Goal: Book appointment/travel/reservation

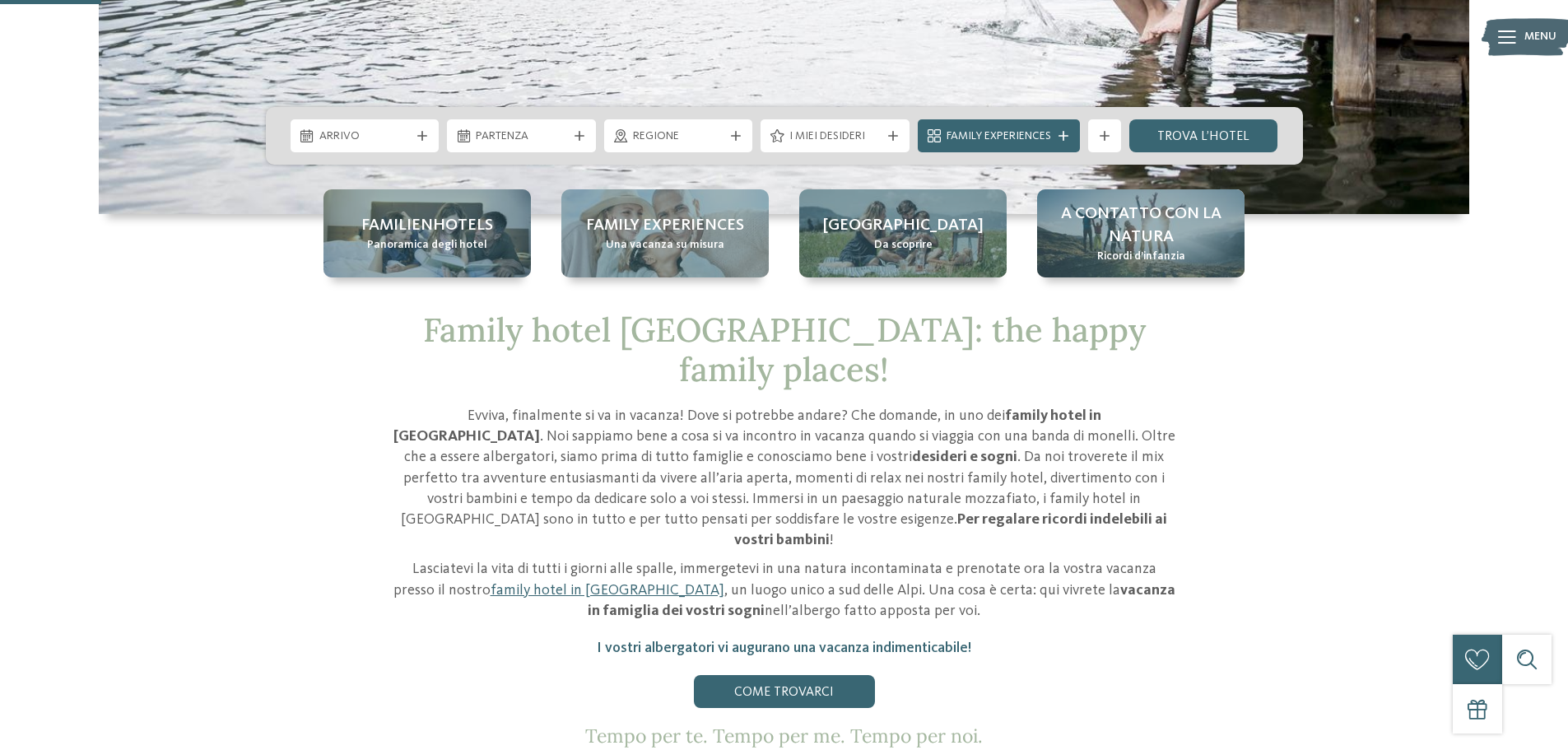
scroll to position [494, 0]
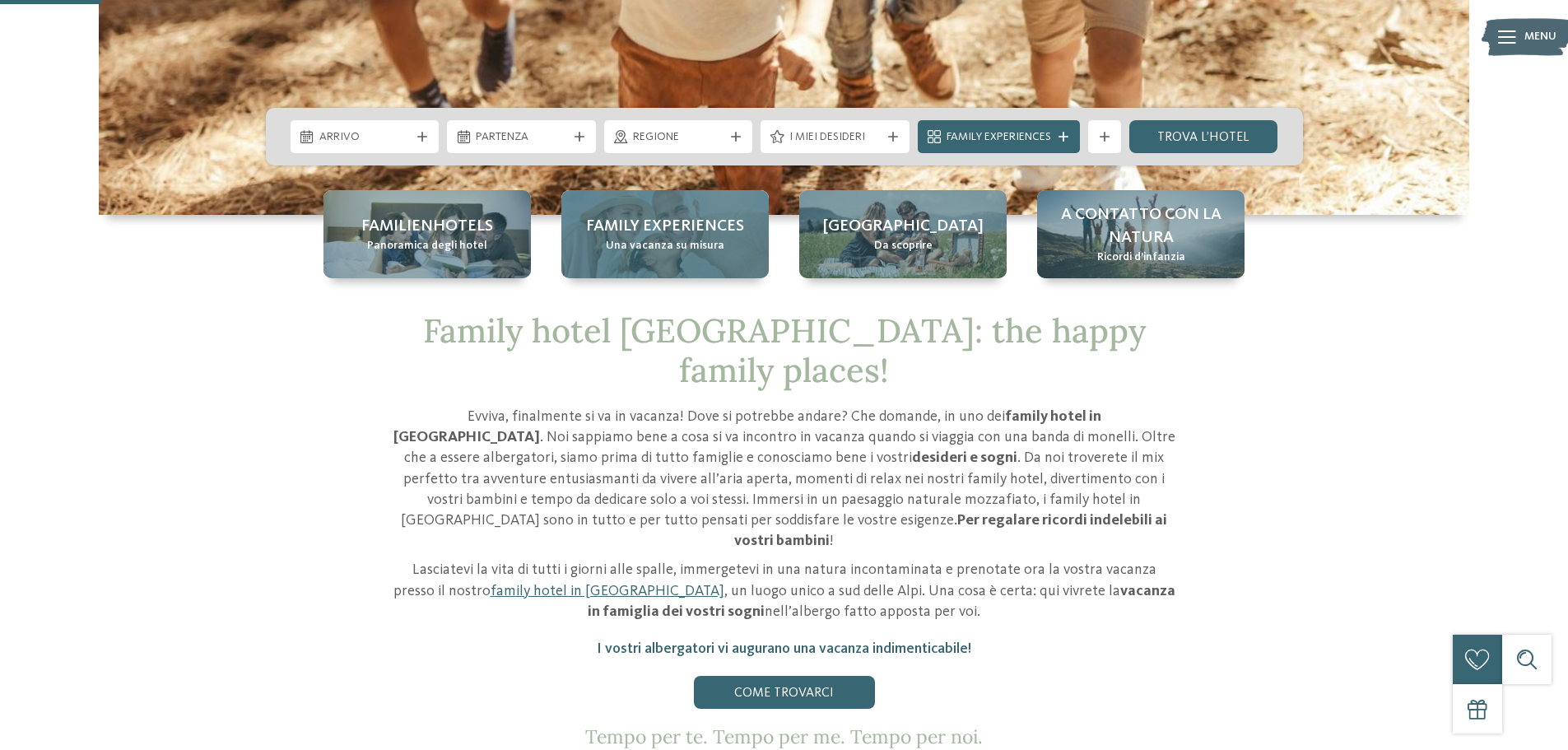
click at [676, 266] on div "Family experiences Una vacanza su misura" at bounding box center [664, 234] width 207 height 89
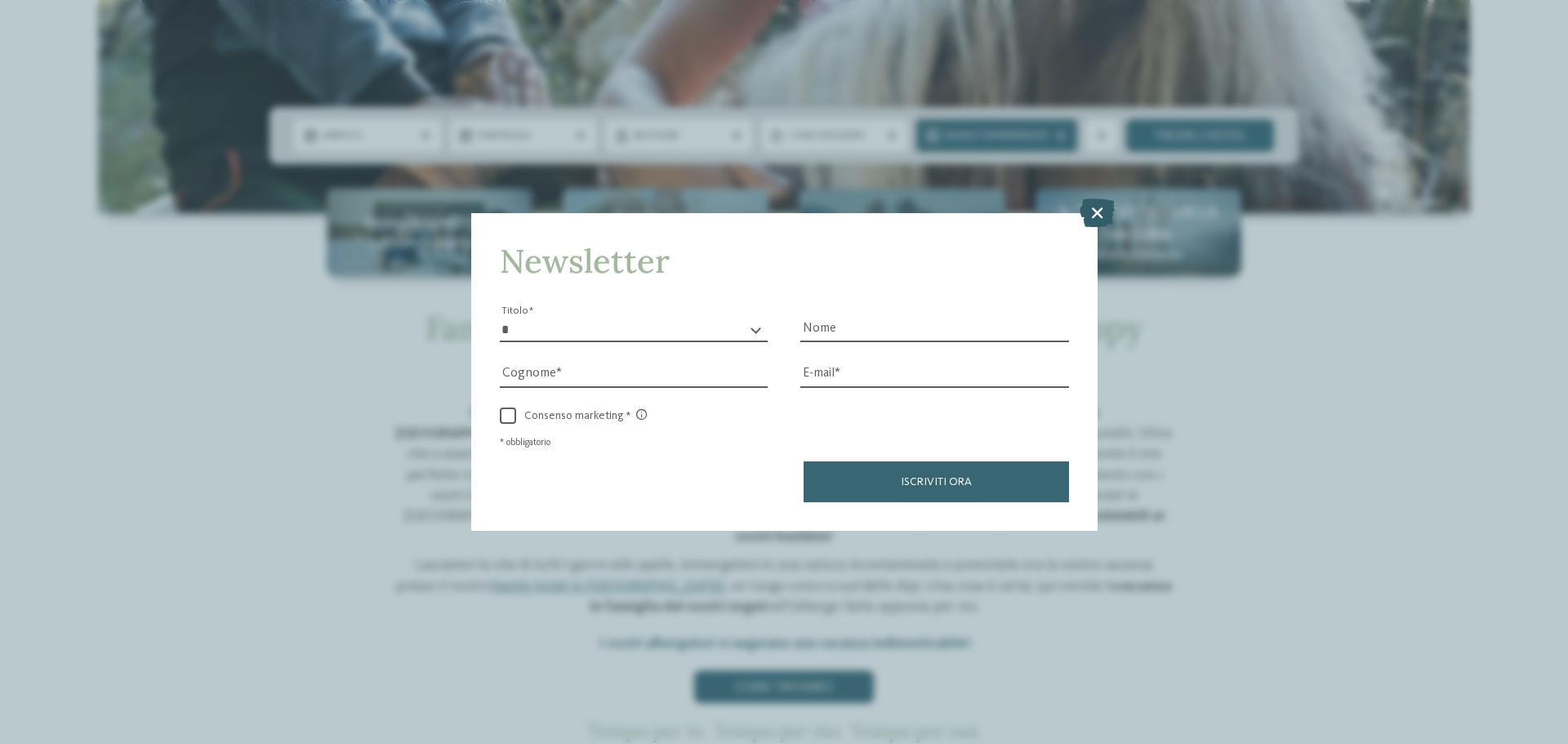
click at [1095, 213] on icon at bounding box center [1096, 213] width 35 height 29
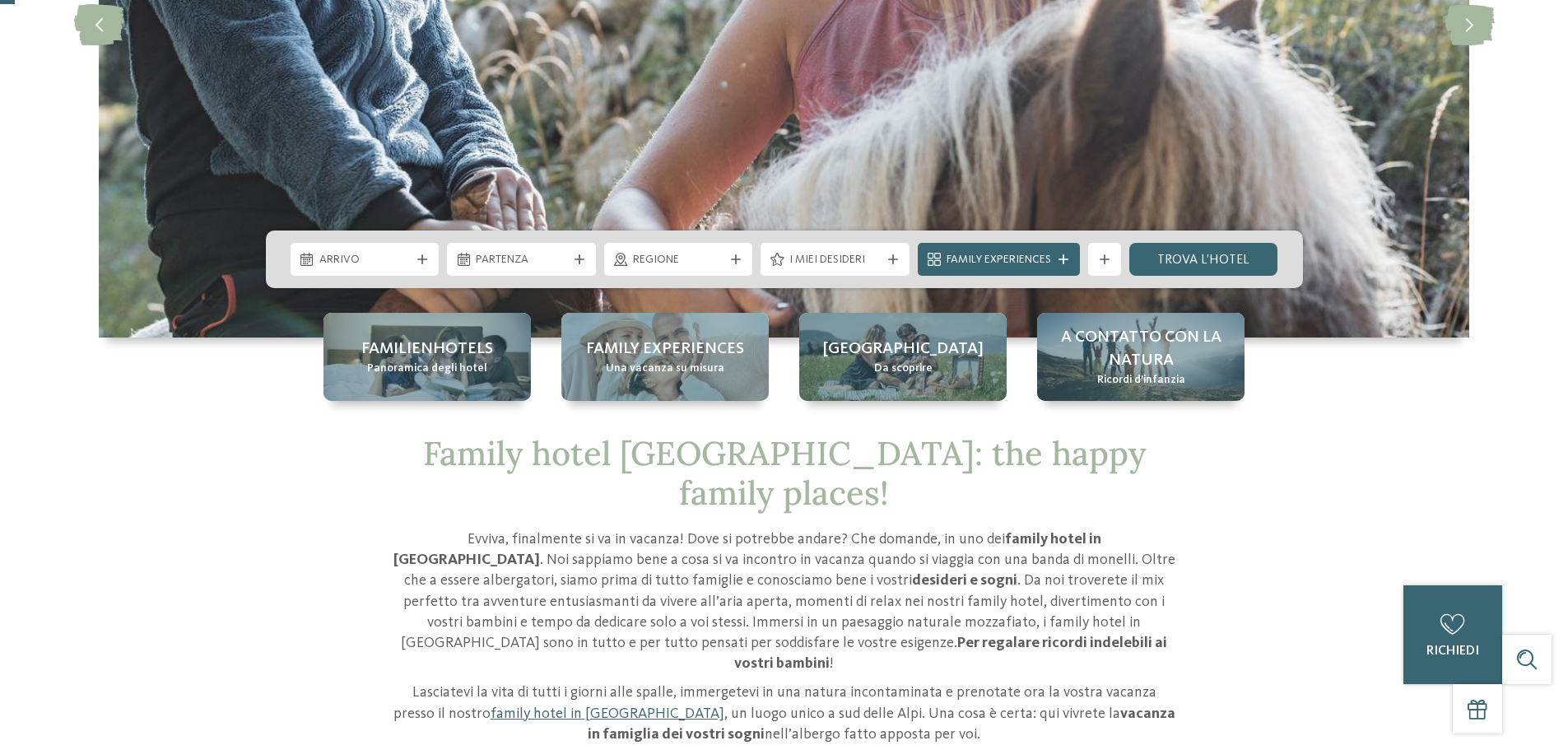
scroll to position [0, 0]
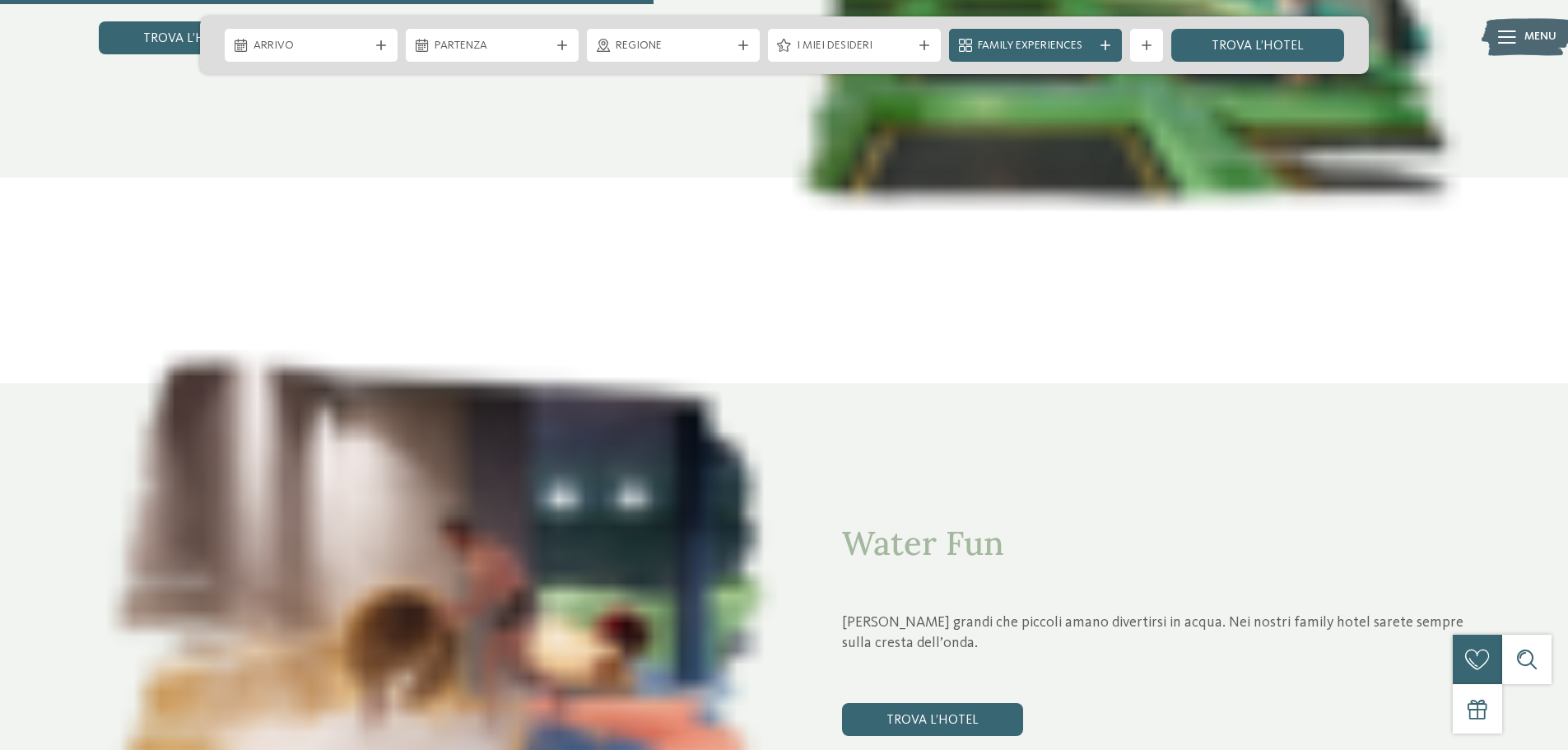
scroll to position [2798, 0]
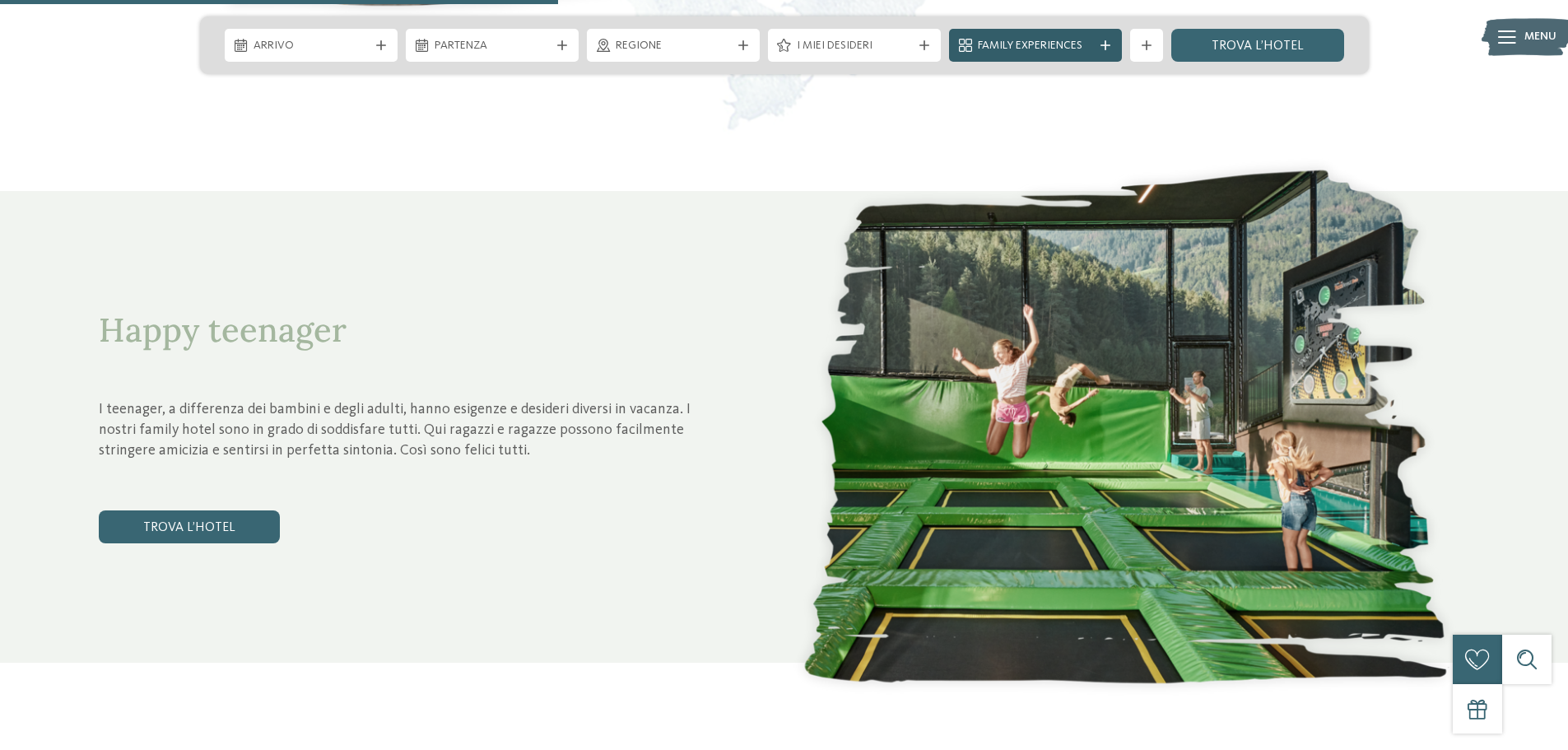
click at [1077, 44] on span "Family Experiences" at bounding box center [1036, 46] width 115 height 16
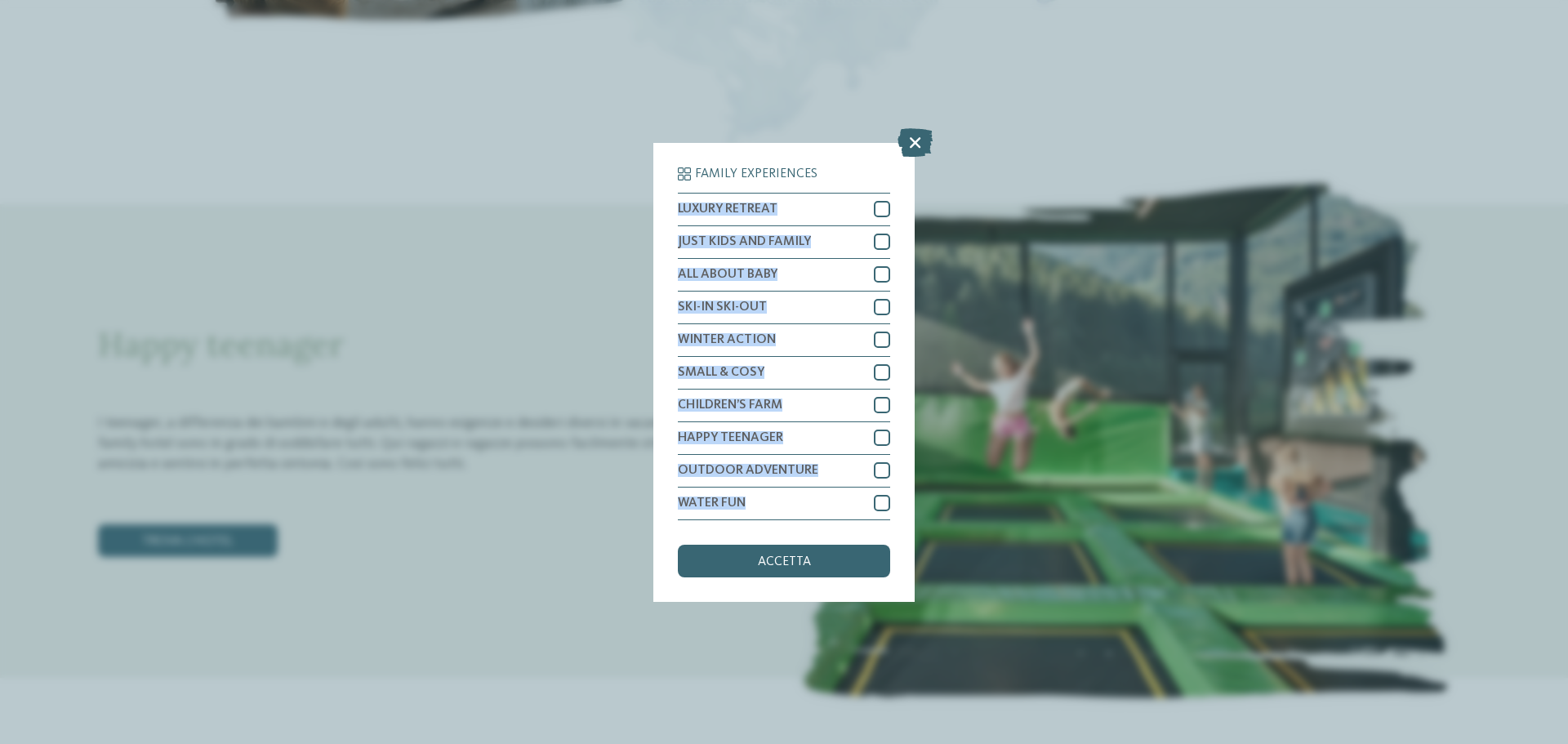
drag, startPoint x: 1152, startPoint y: 149, endPoint x: 829, endPoint y: 498, distance: 475.5
click at [829, 496] on div "Family Experiences LUXURY RETREAT JUST KIDS AND FAMILY" at bounding box center [784, 372] width 1568 height 744
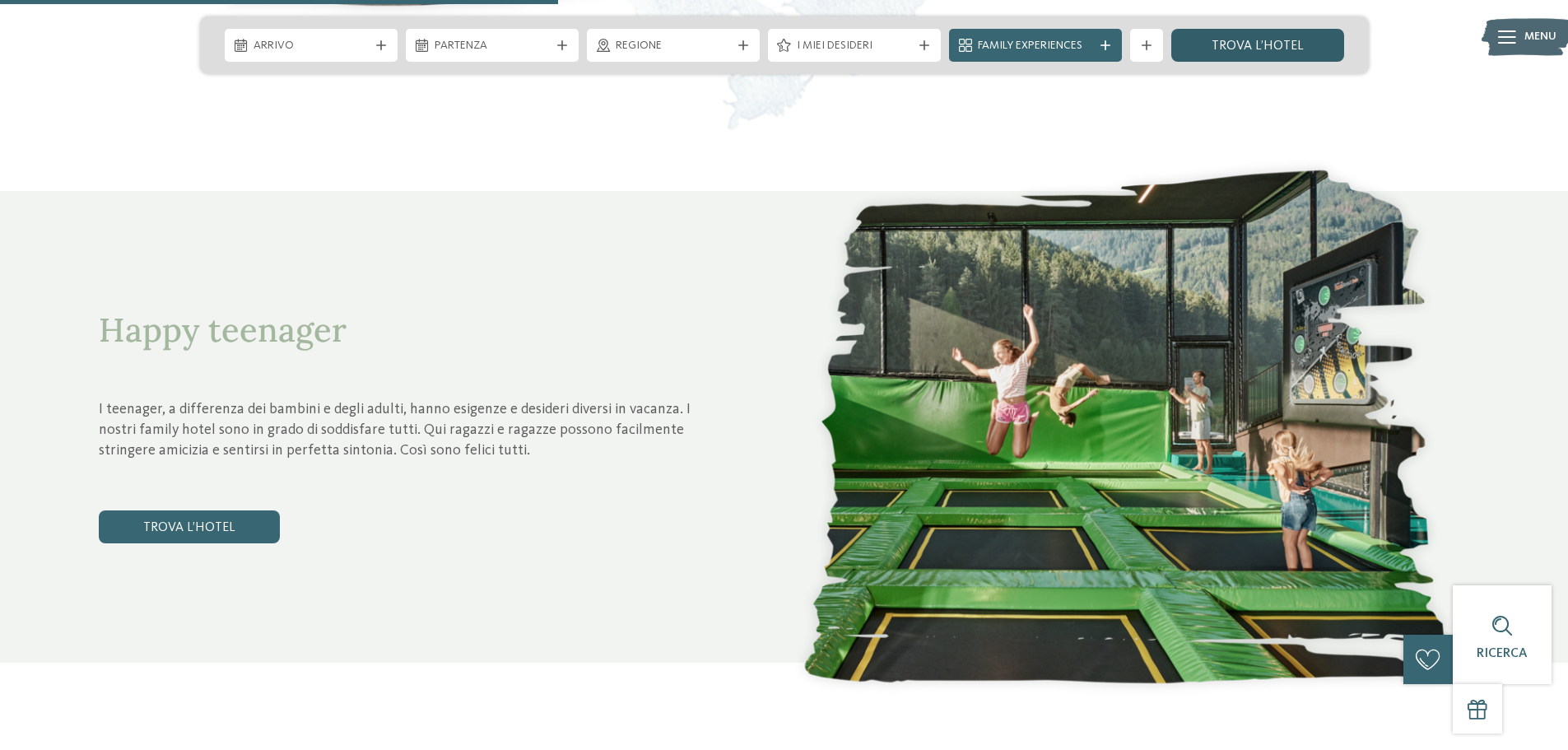
click at [1270, 54] on link "trova l’hotel" at bounding box center [1258, 46] width 172 height 33
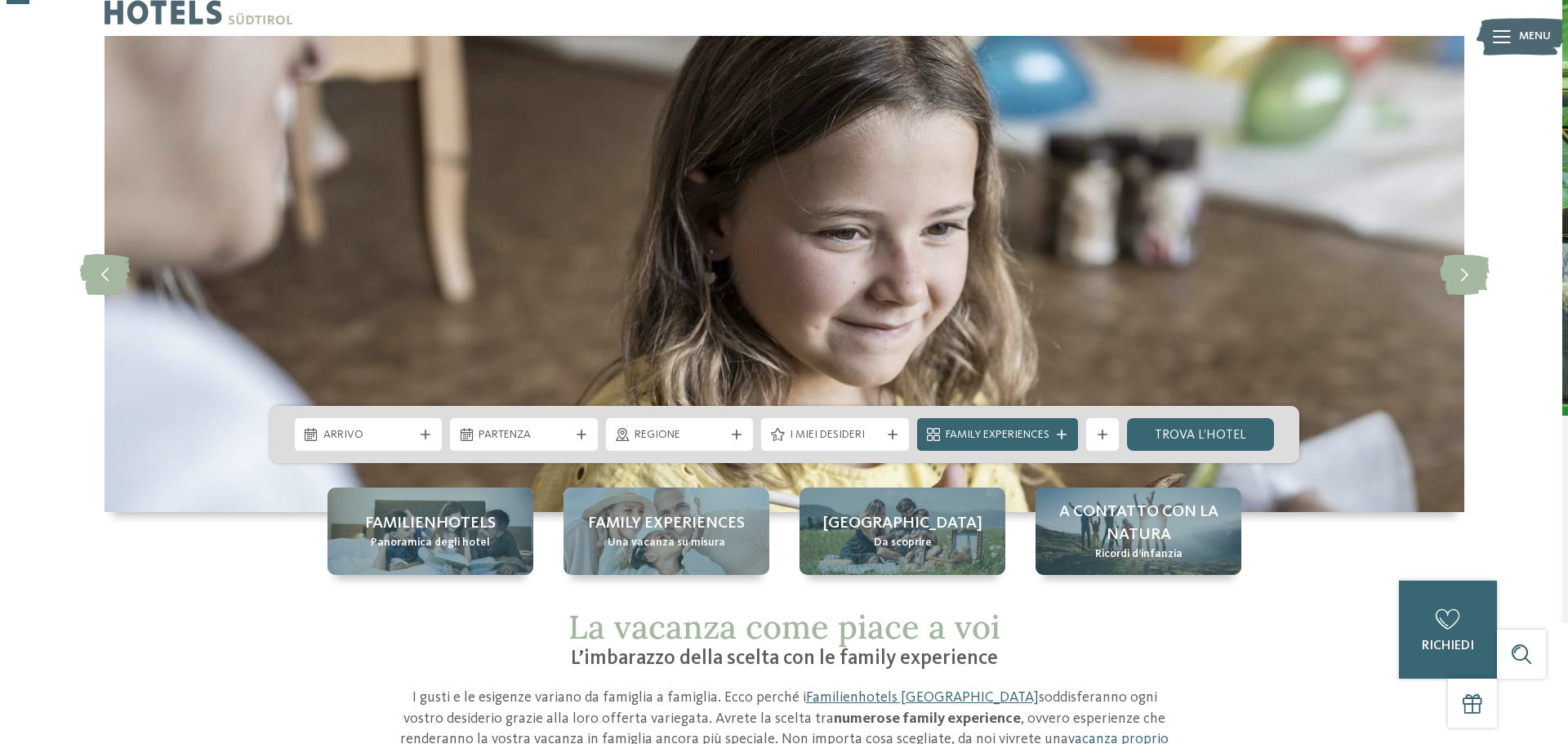
scroll to position [6, 0]
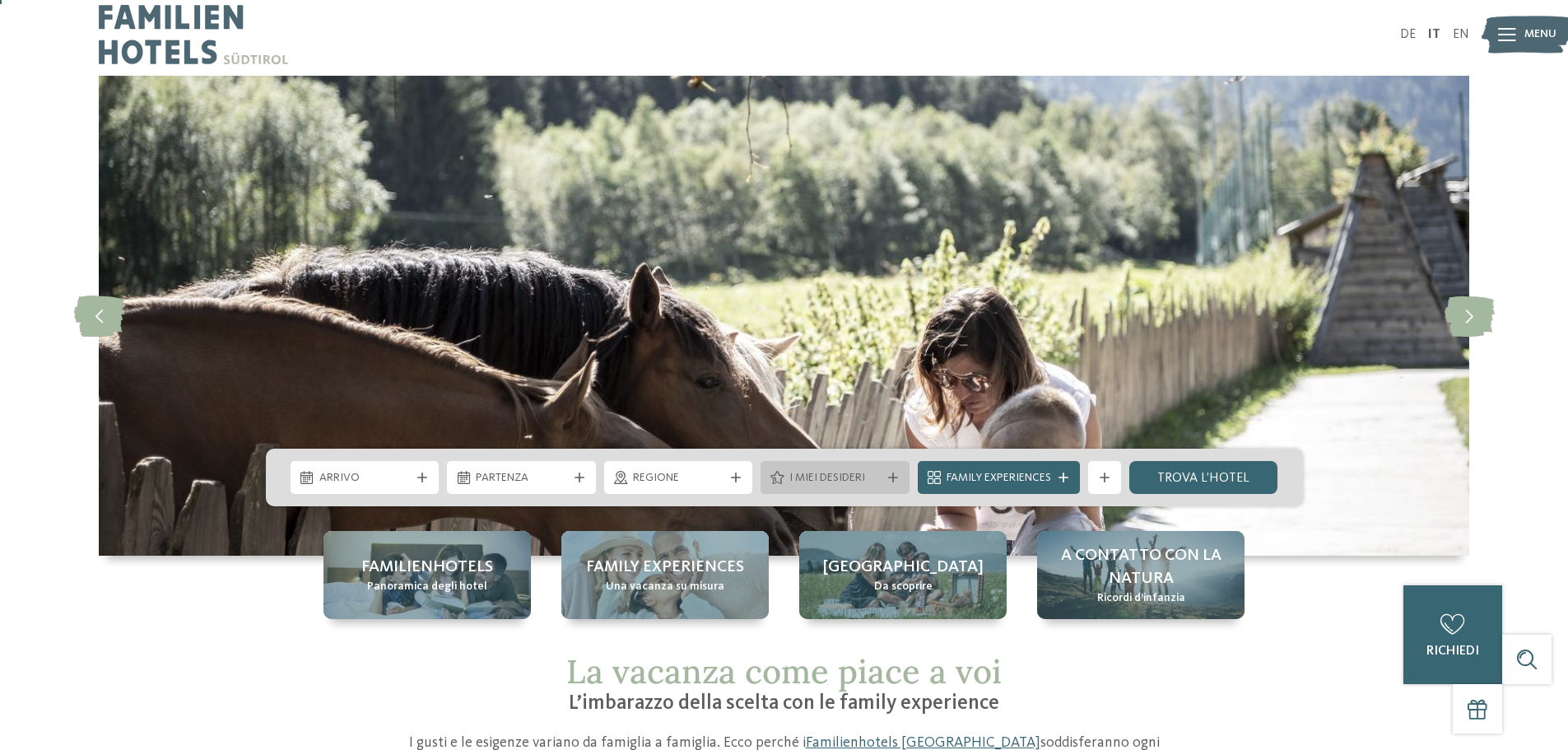
click at [875, 474] on span "I miei desideri" at bounding box center [835, 478] width 91 height 16
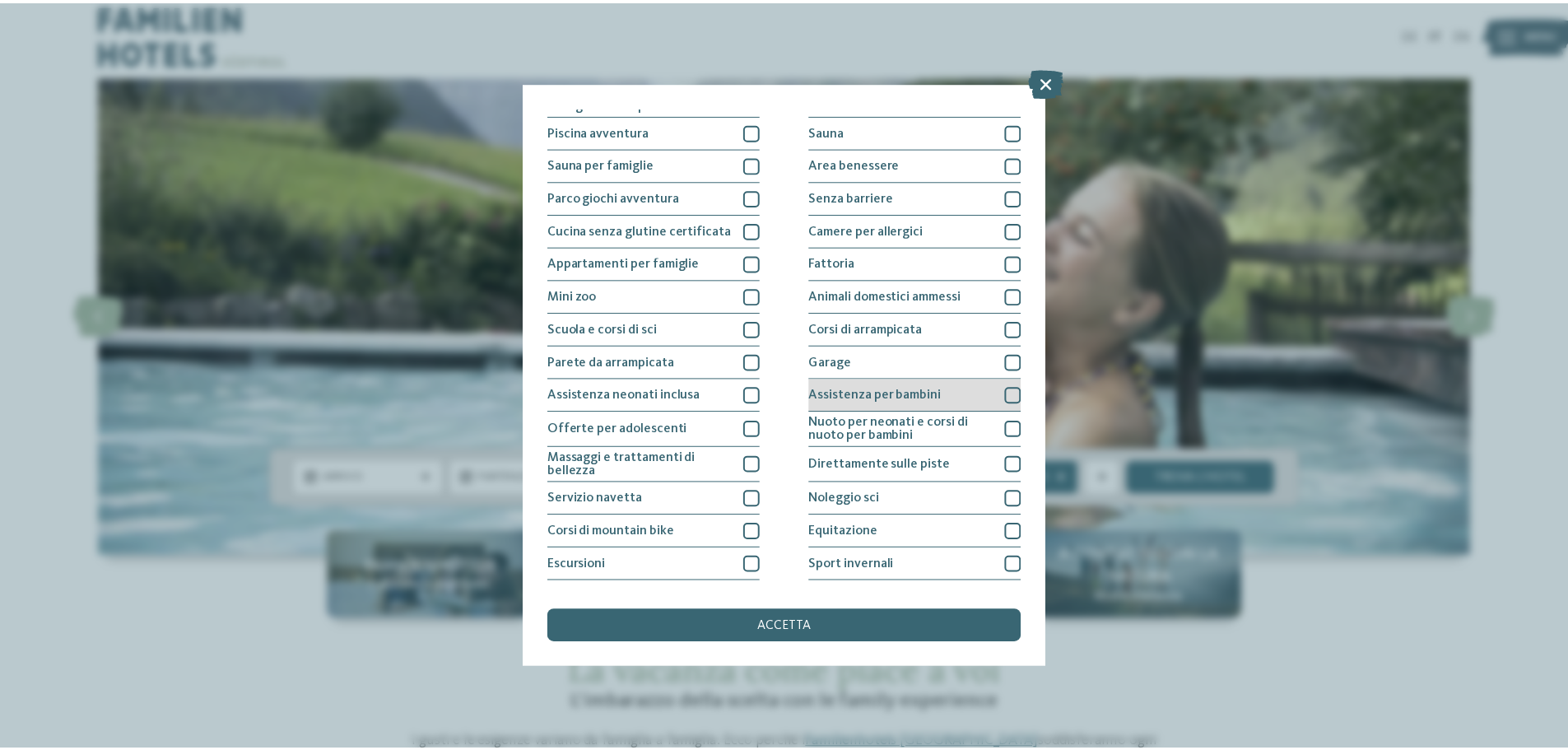
scroll to position [82, 0]
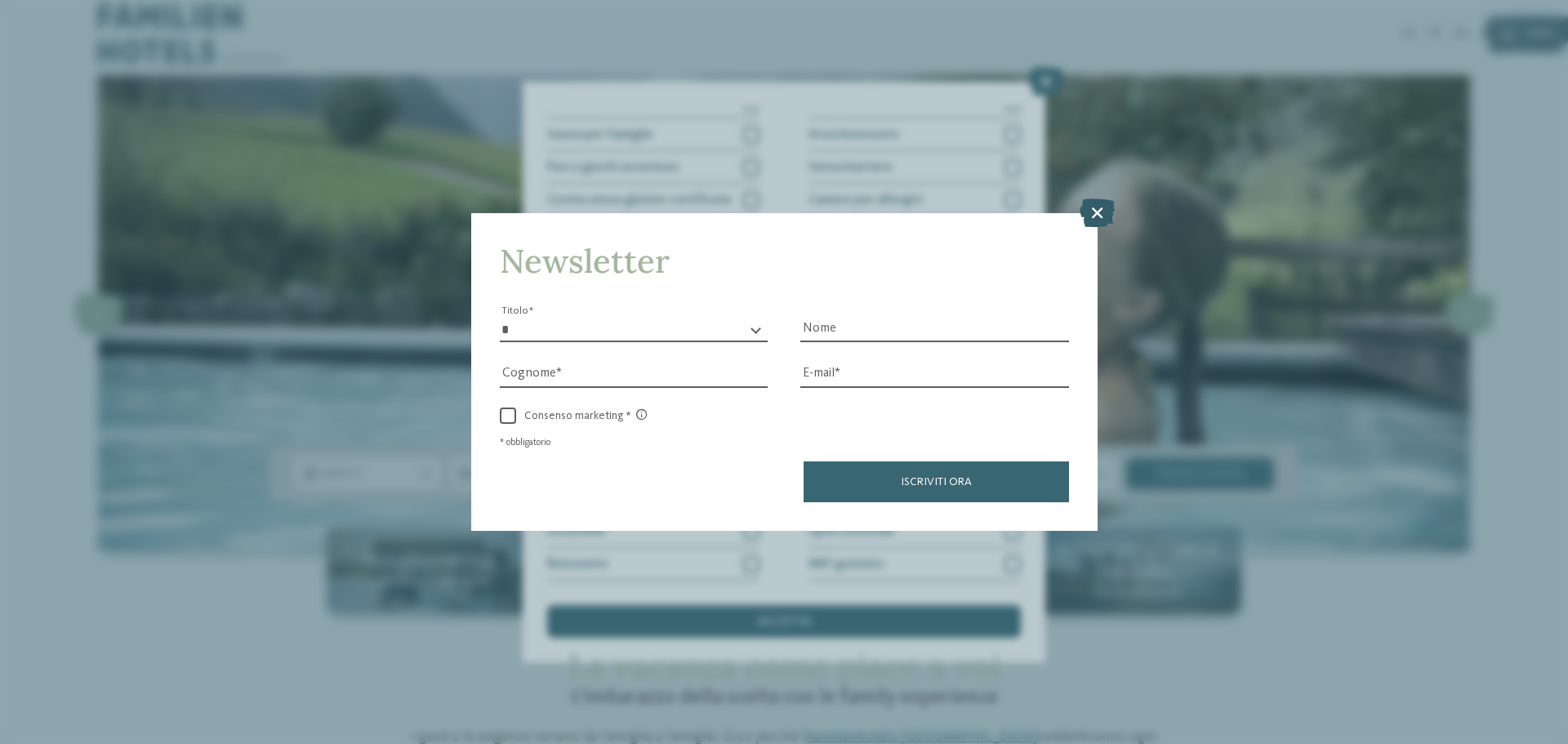
click at [1102, 215] on icon at bounding box center [1096, 213] width 35 height 29
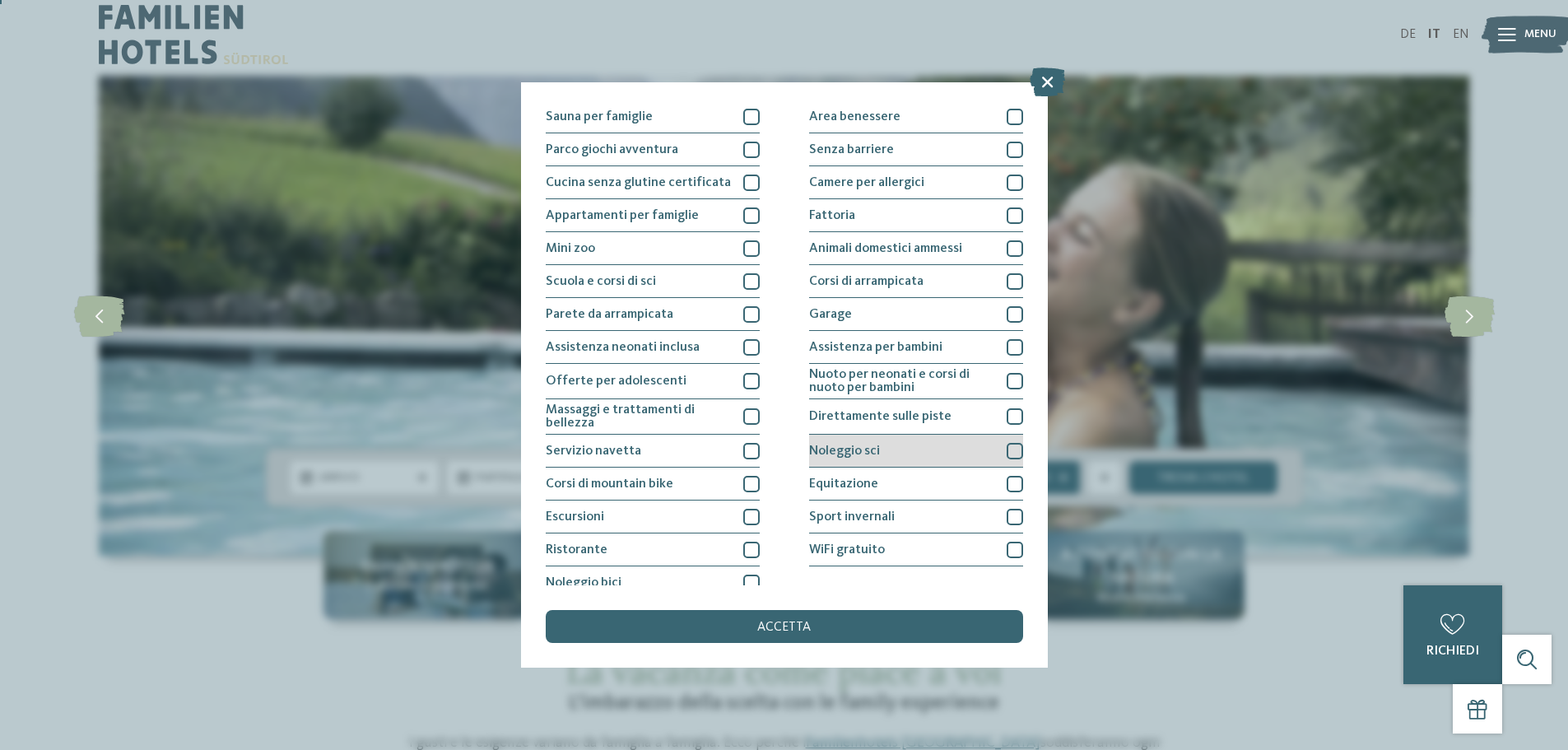
scroll to position [115, 0]
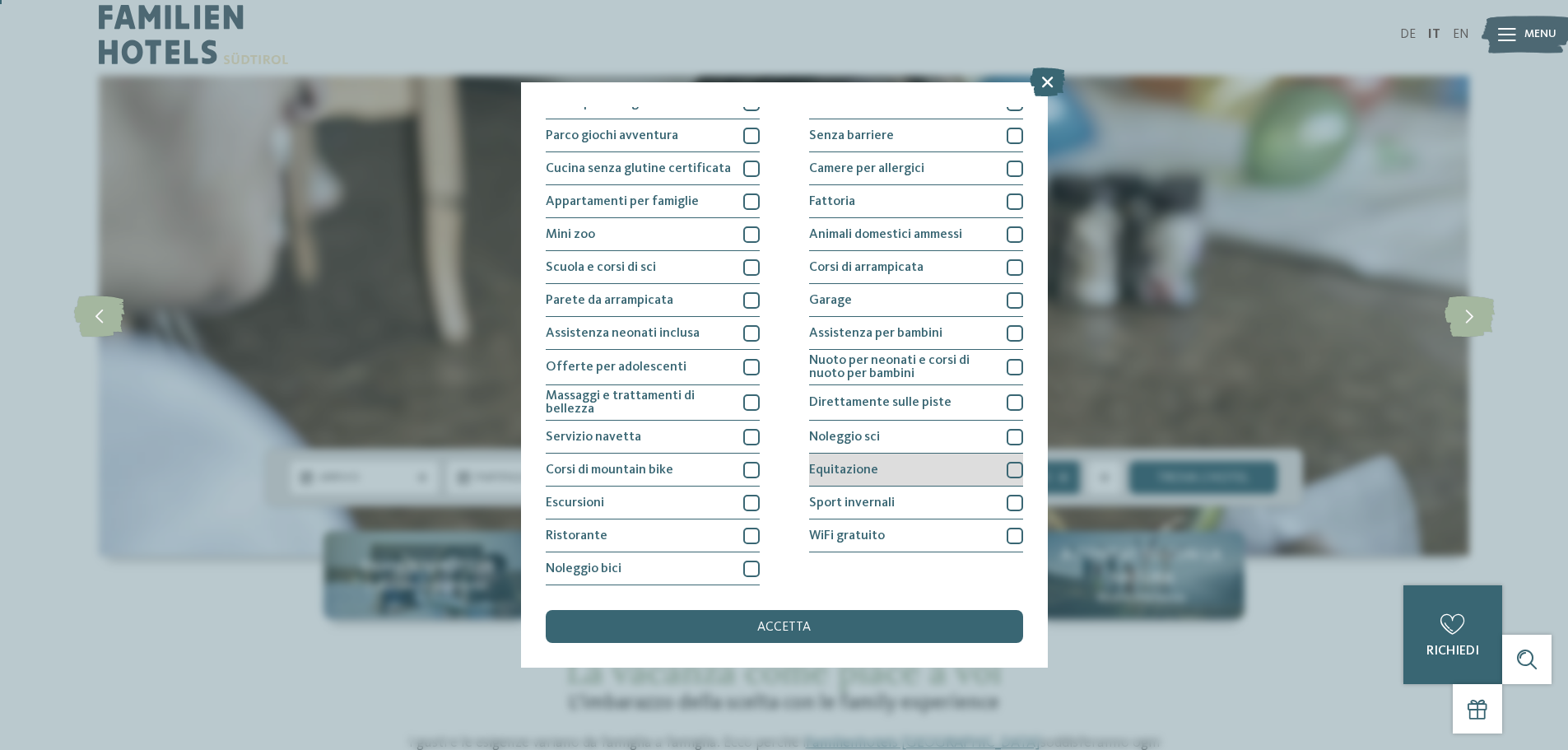
click at [1007, 470] on div at bounding box center [1015, 470] width 16 height 16
click at [751, 476] on div at bounding box center [752, 470] width 16 height 16
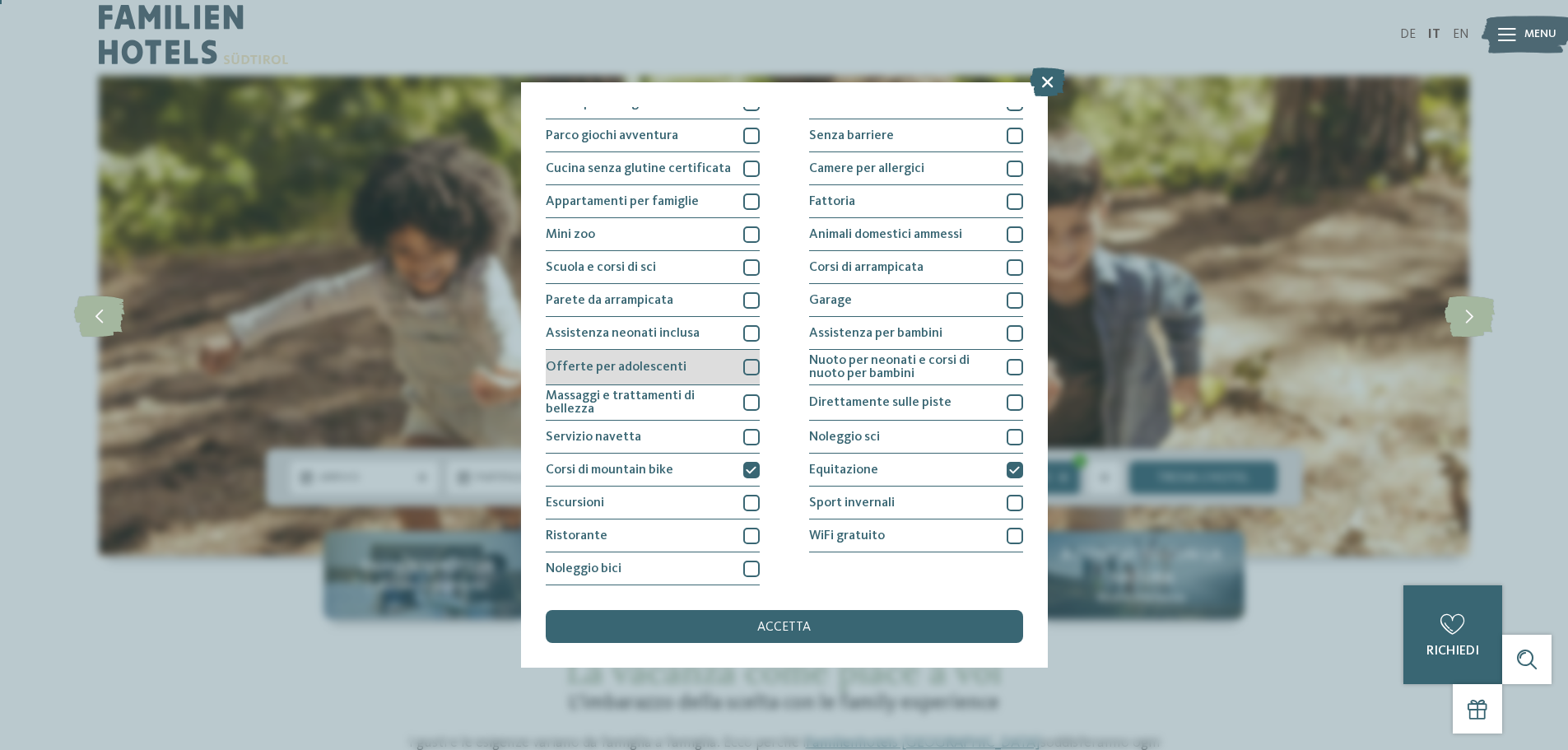
click at [750, 371] on div at bounding box center [752, 367] width 16 height 16
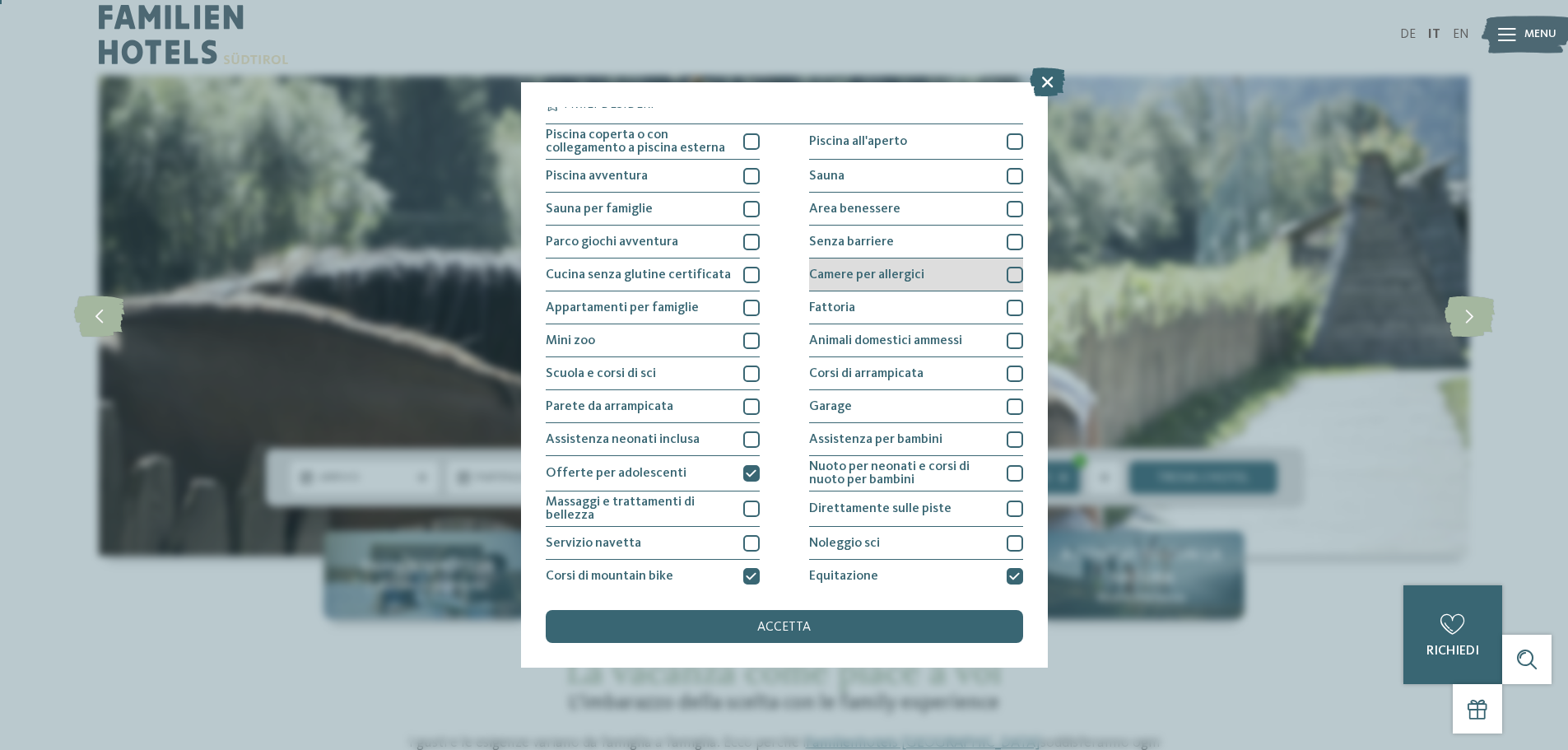
scroll to position [0, 0]
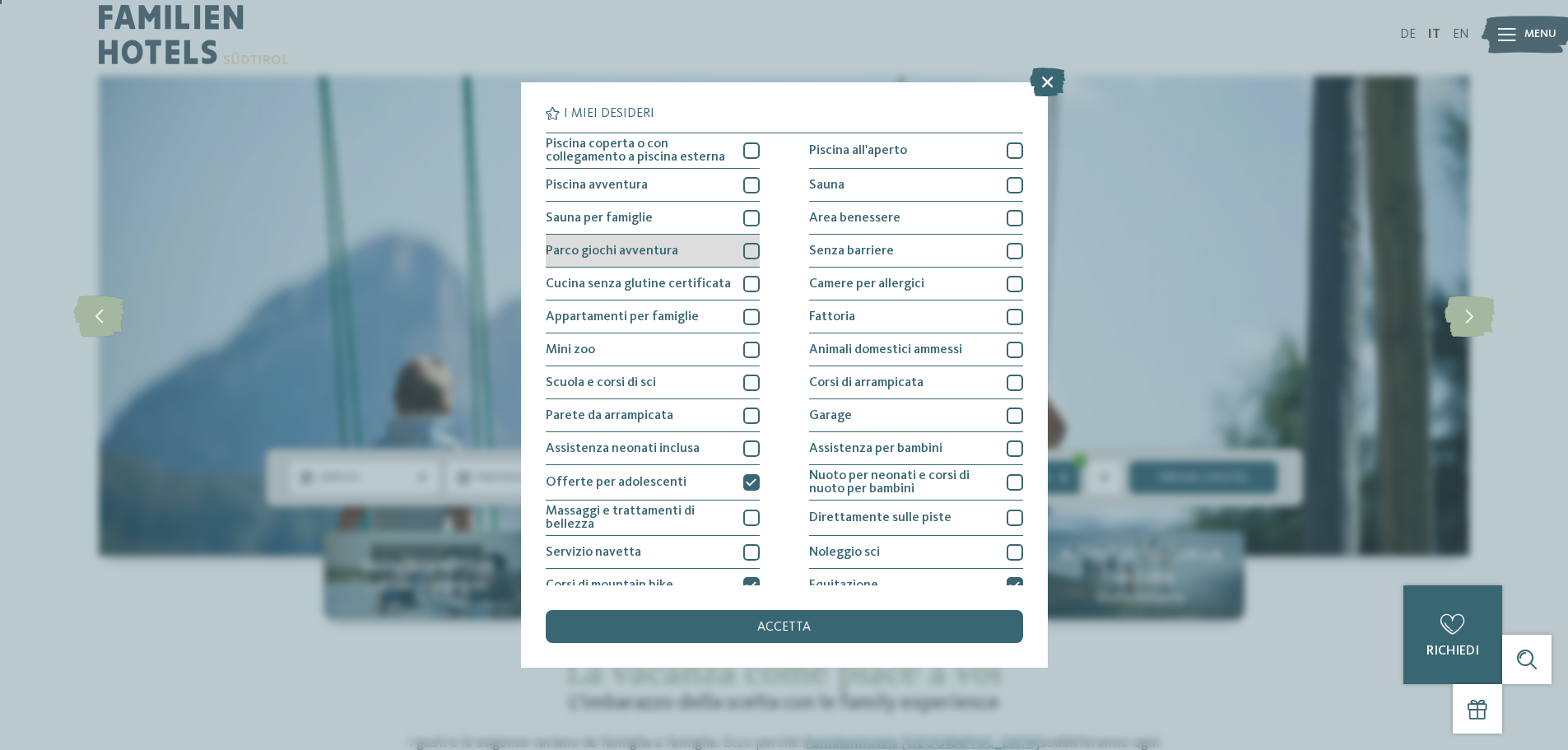
click at [750, 253] on div at bounding box center [752, 251] width 16 height 16
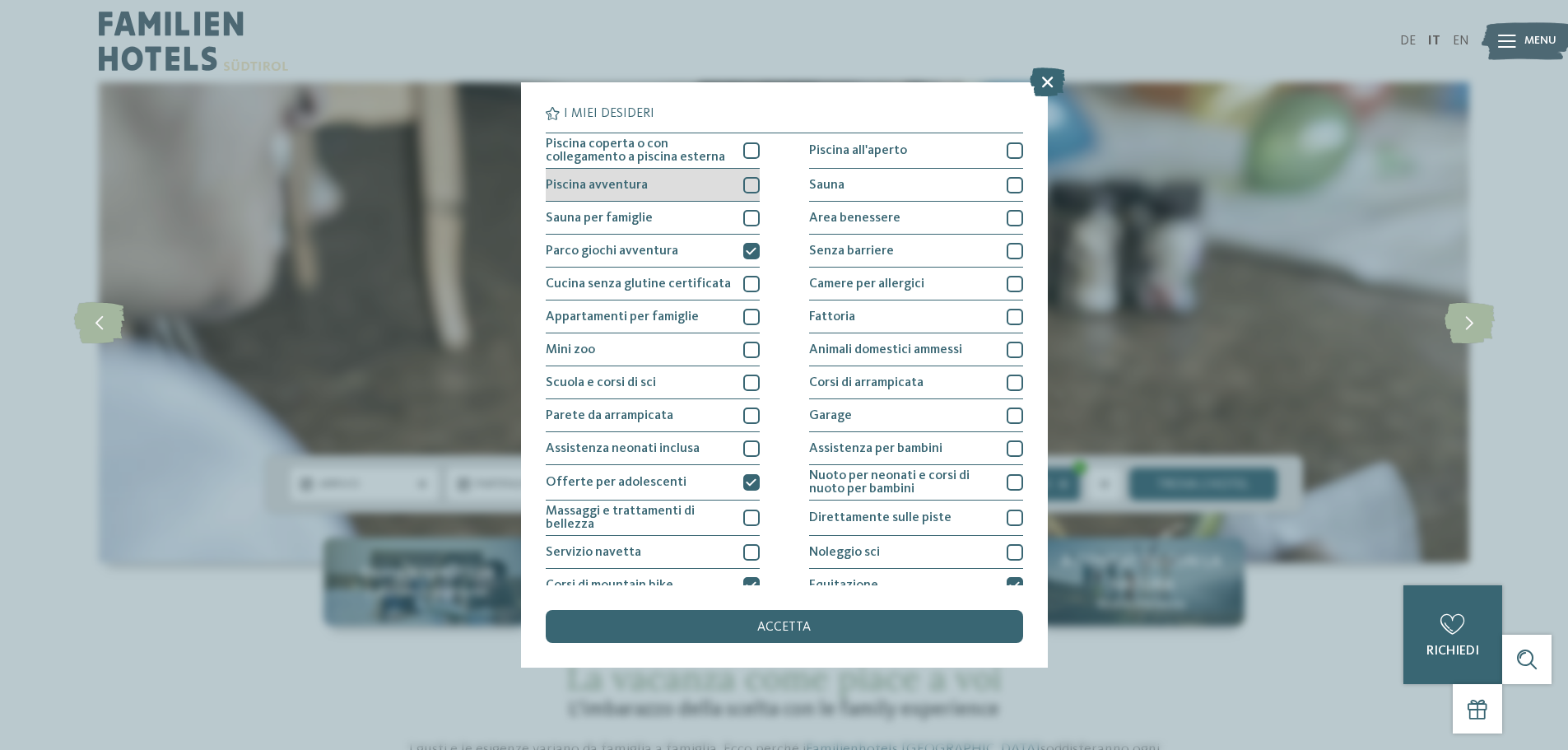
click at [750, 190] on div at bounding box center [752, 185] width 16 height 16
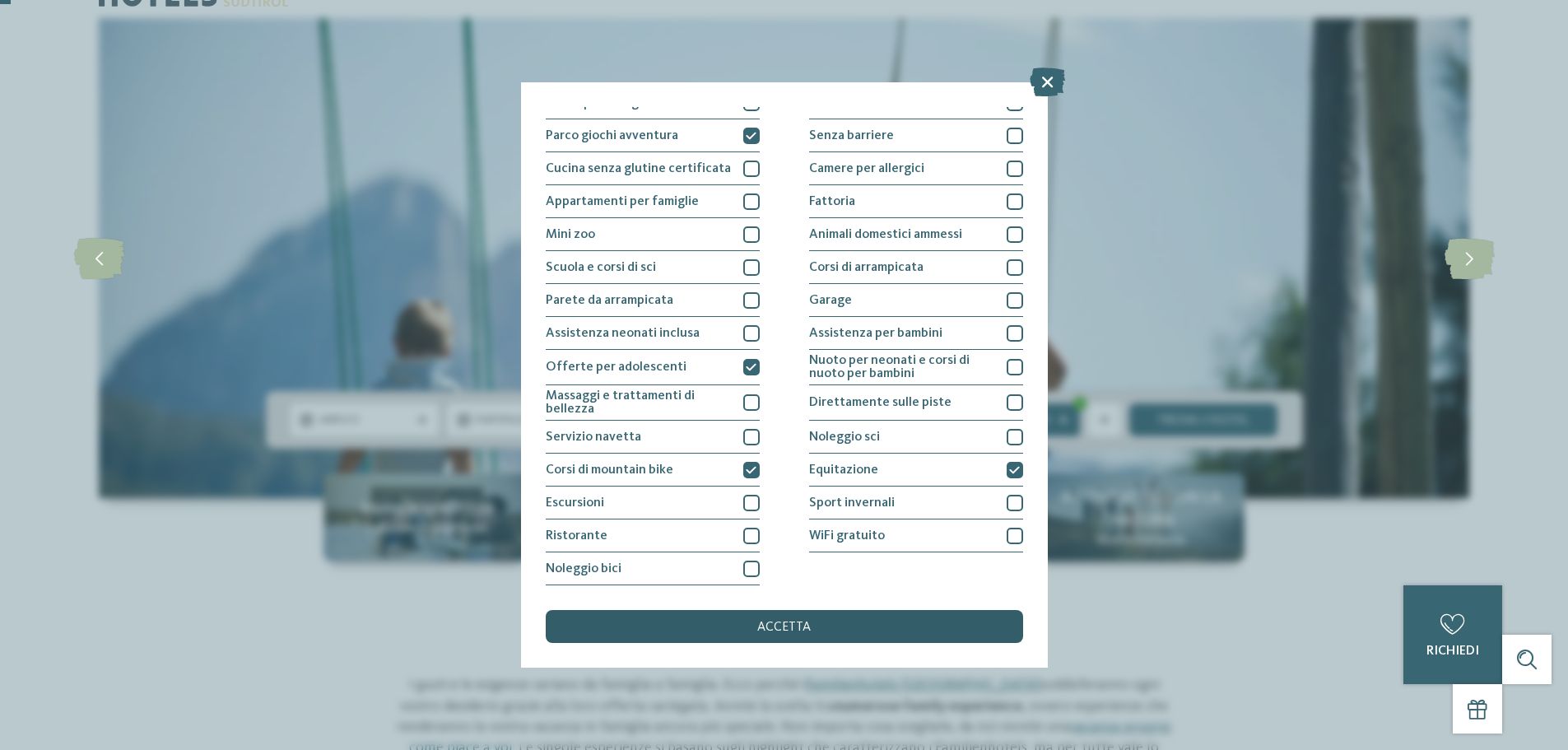
scroll to position [82, 0]
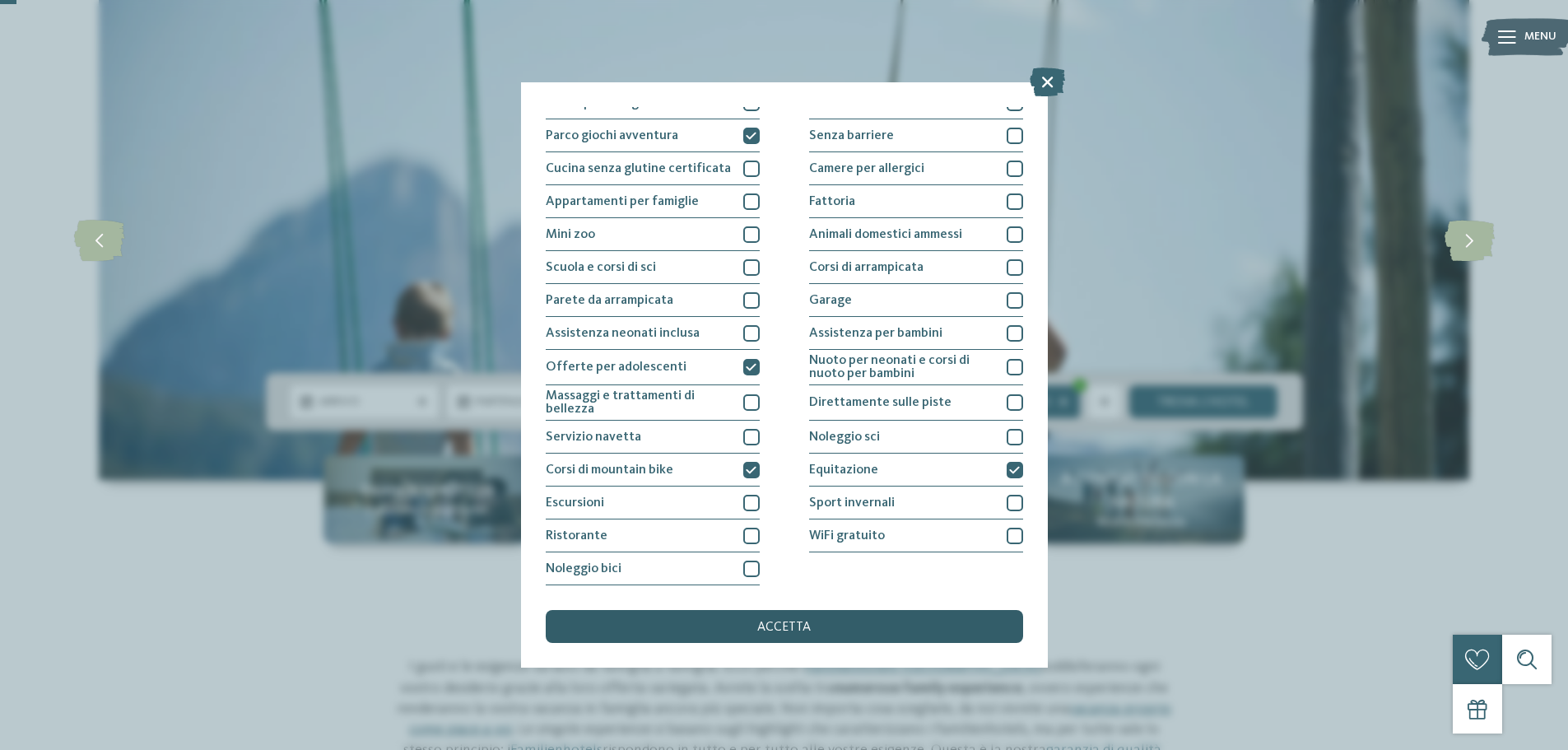
click at [782, 625] on span "accetta" at bounding box center [784, 627] width 54 height 13
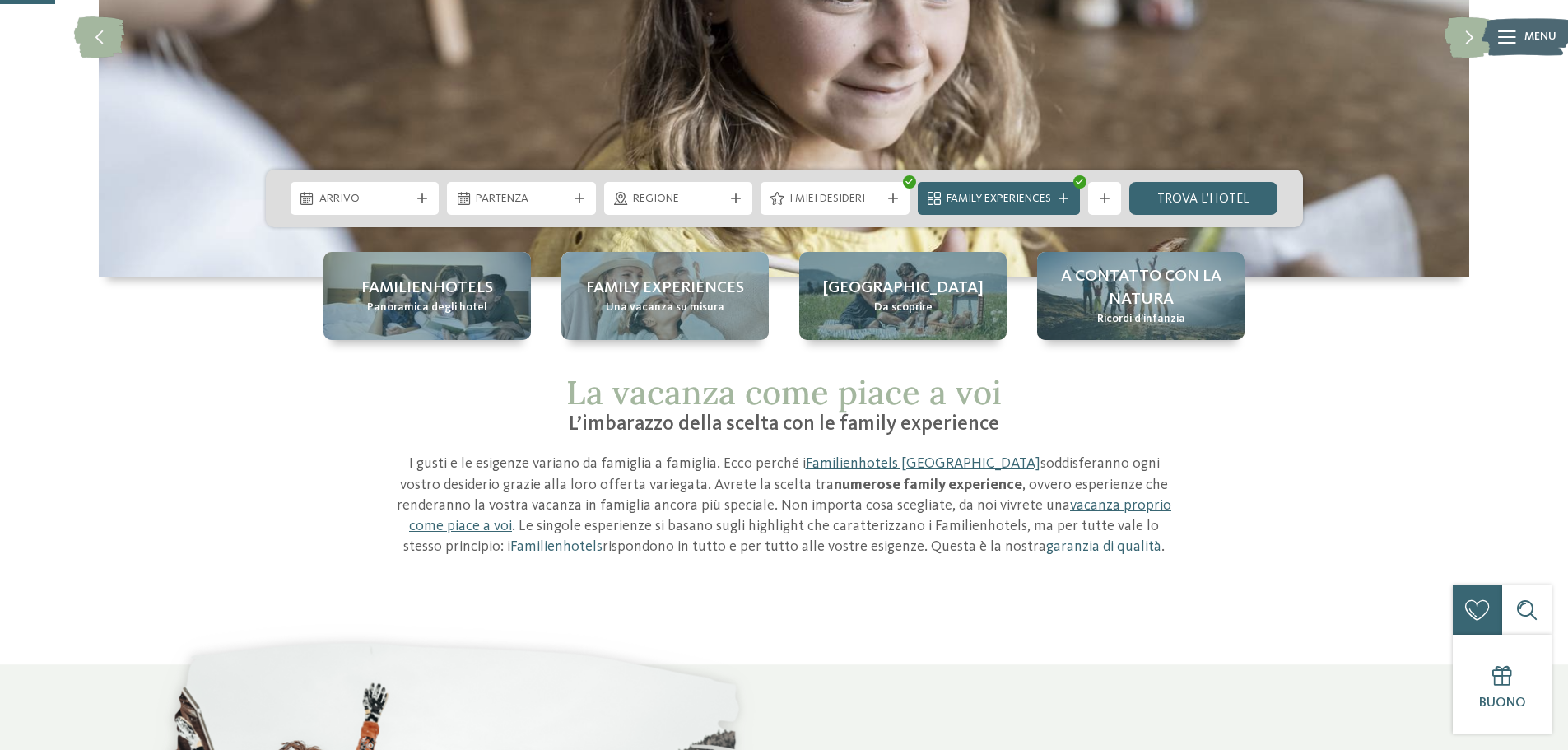
scroll to position [0, 0]
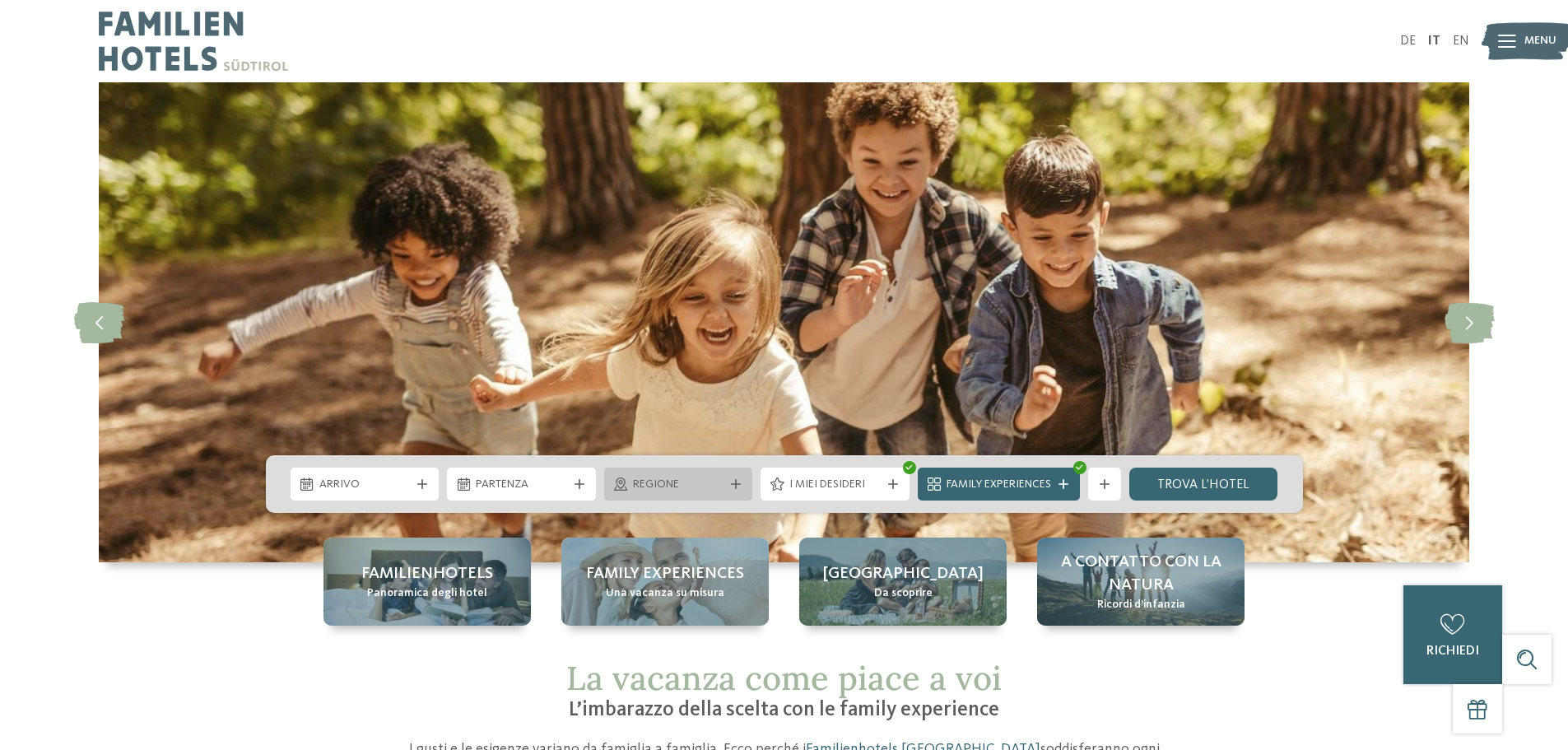
click at [681, 483] on span "Regione" at bounding box center [679, 484] width 91 height 16
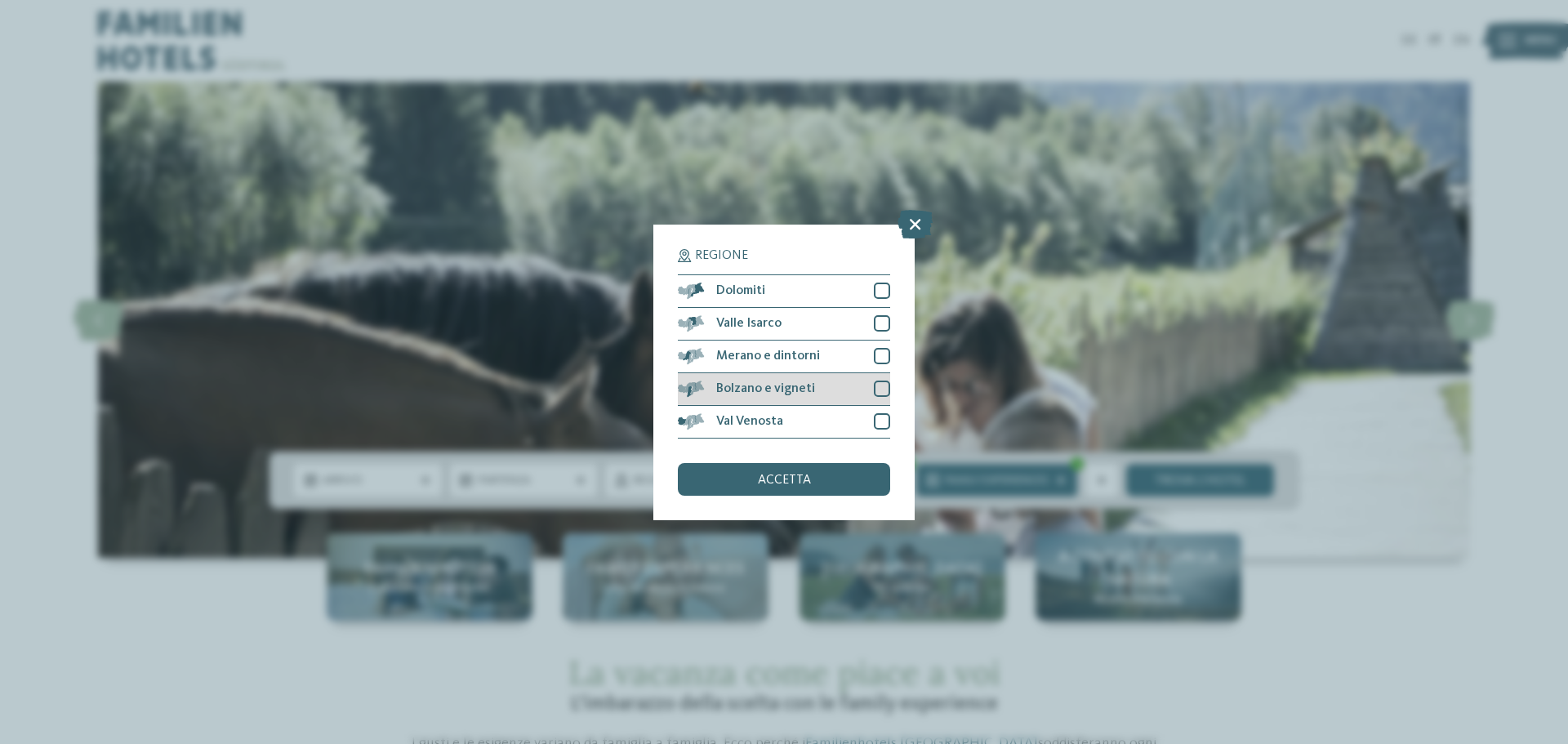
click at [884, 388] on div at bounding box center [882, 388] width 16 height 16
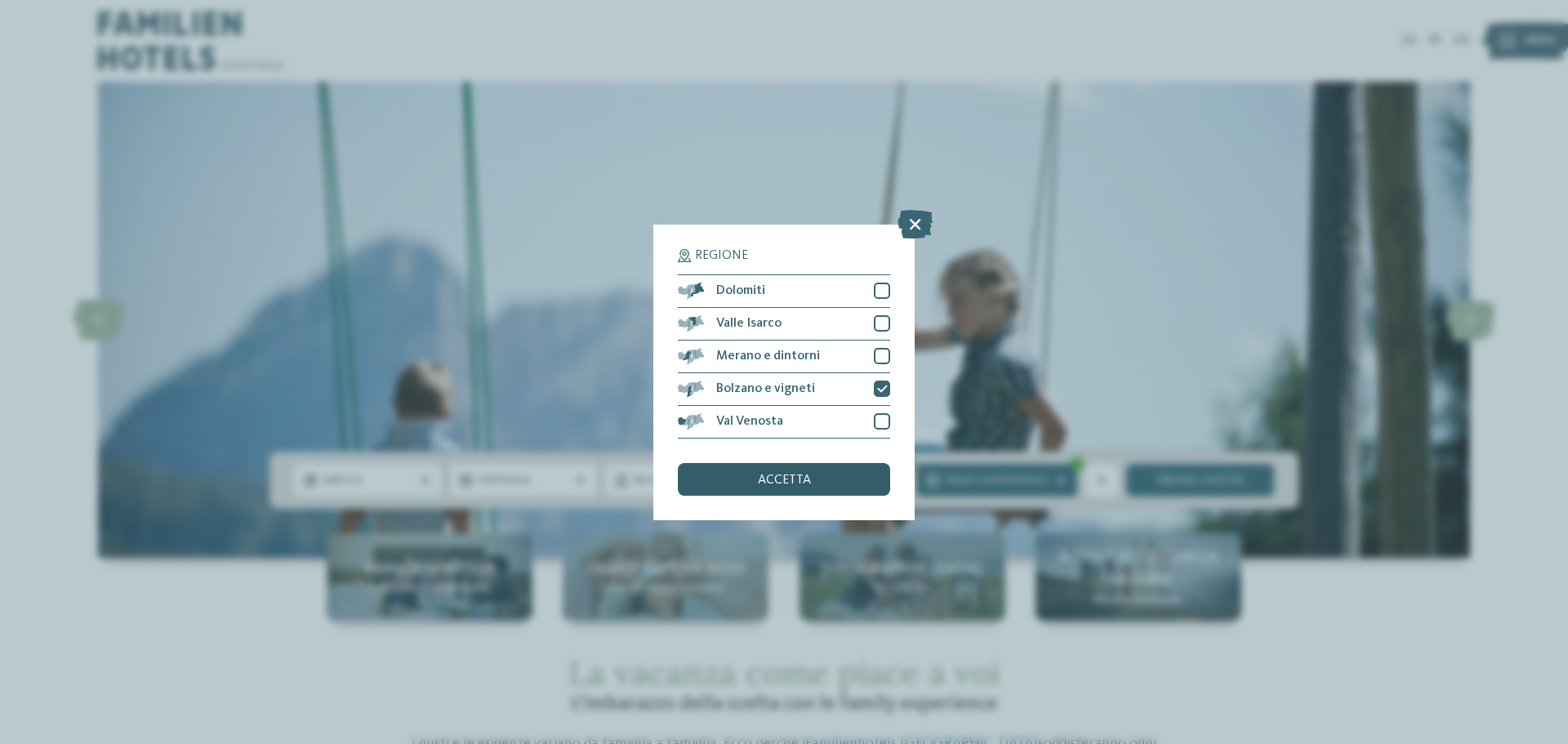
click at [808, 477] on span "accetta" at bounding box center [784, 480] width 53 height 13
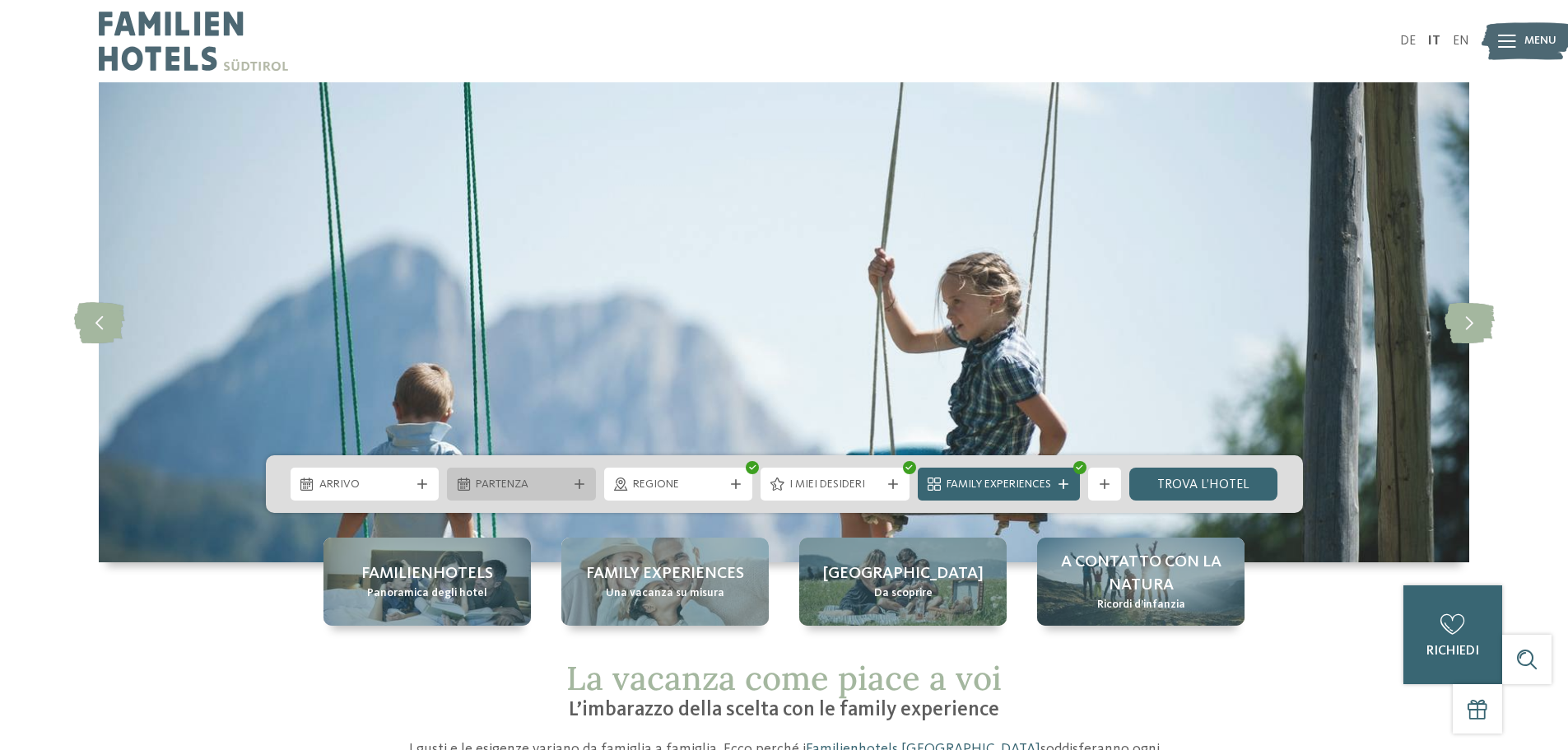
click at [518, 487] on span "Partenza" at bounding box center [521, 484] width 91 height 16
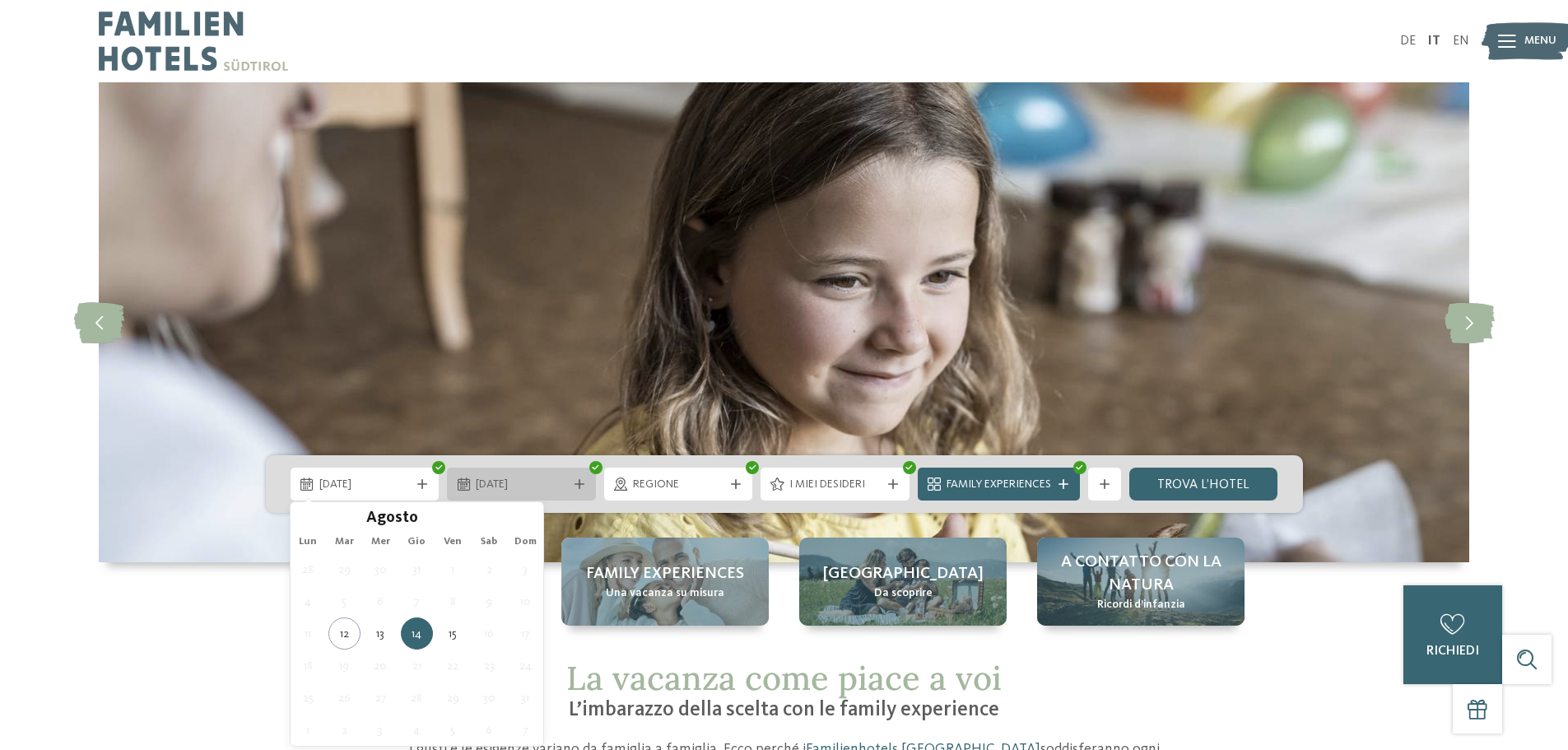
click at [580, 491] on div "15.08.2025" at bounding box center [521, 484] width 149 height 33
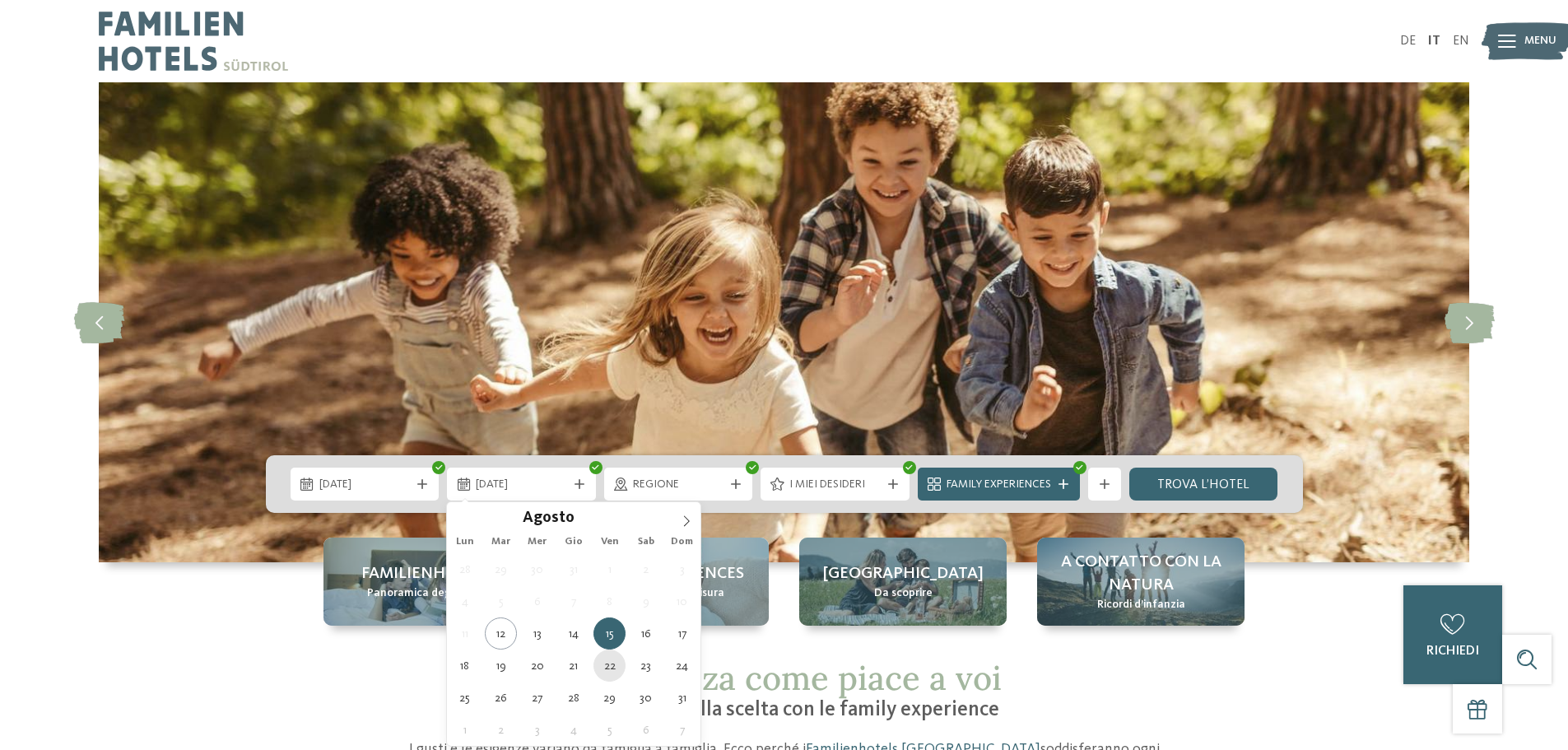
type div "22.08.2025"
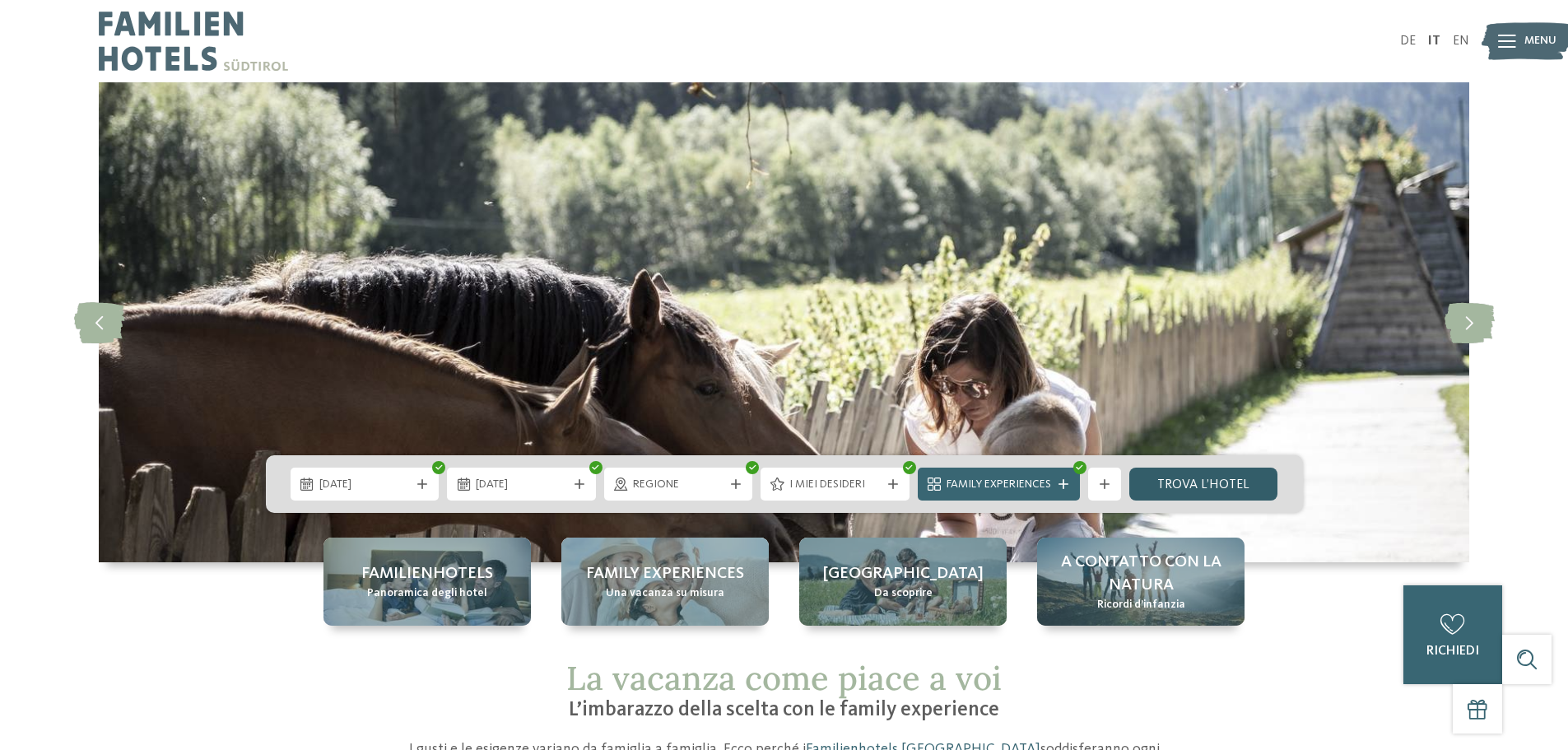
click at [1239, 480] on link "trova l’hotel" at bounding box center [1204, 484] width 149 height 33
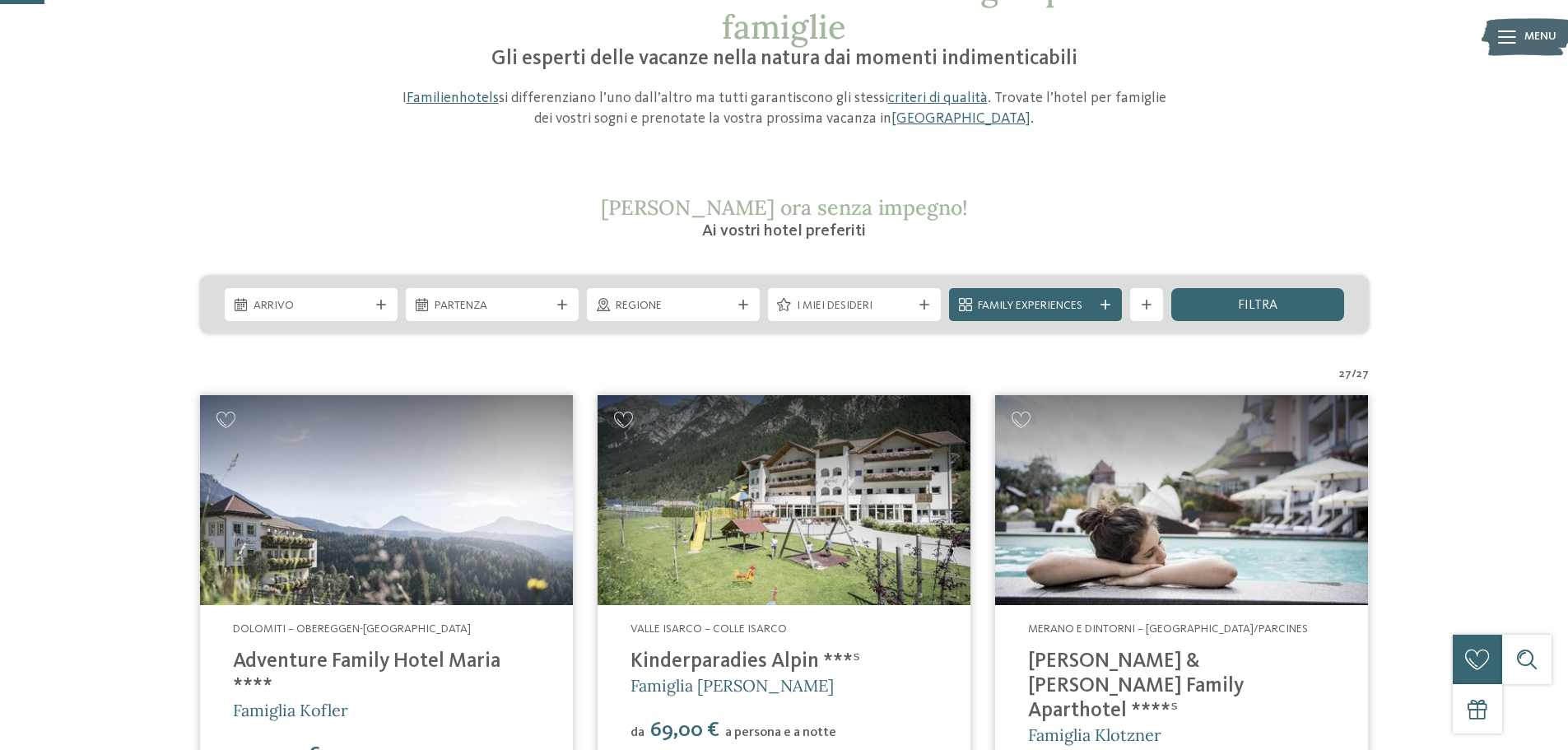
scroll to position [164, 0]
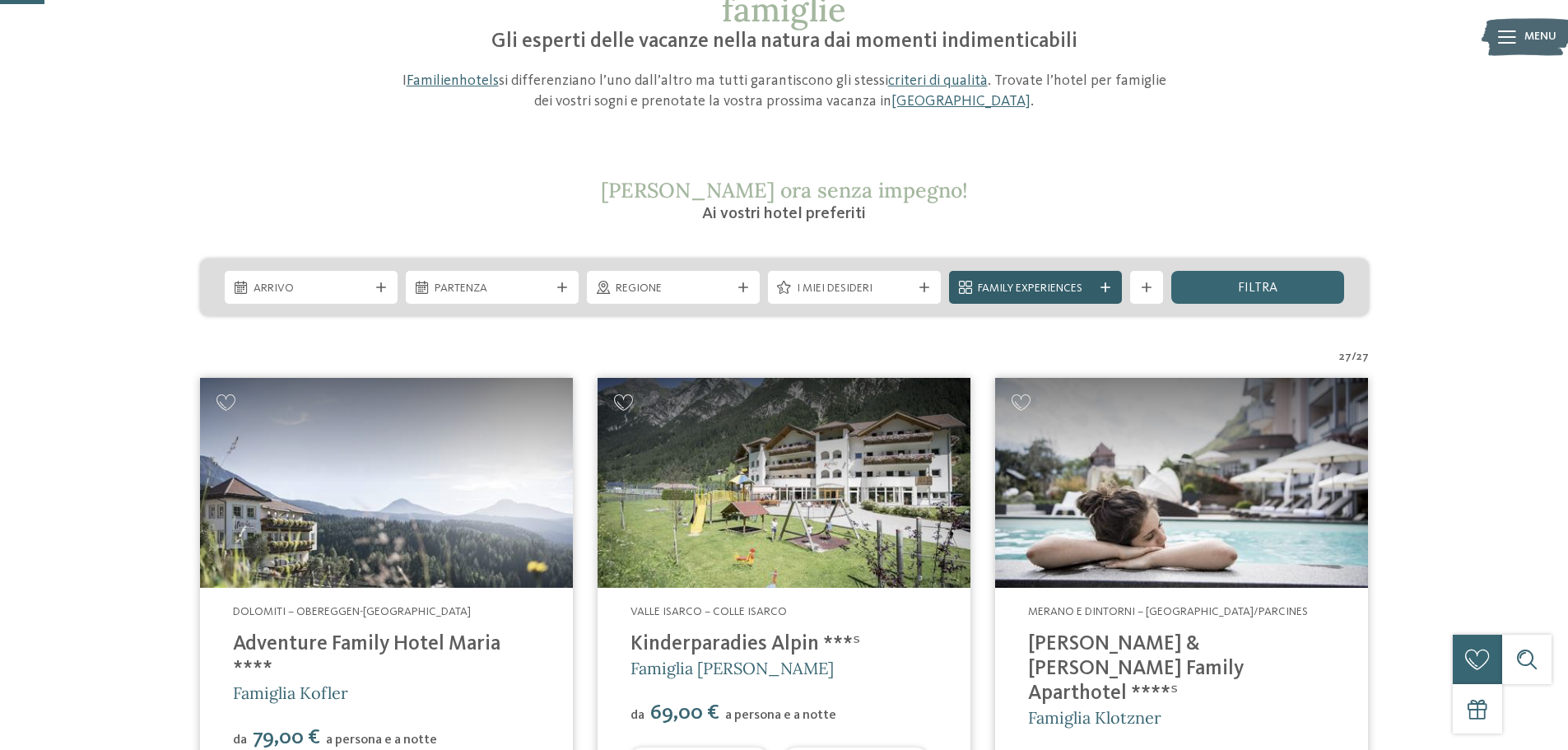
click at [1074, 282] on span "Family Experiences" at bounding box center [1036, 289] width 115 height 16
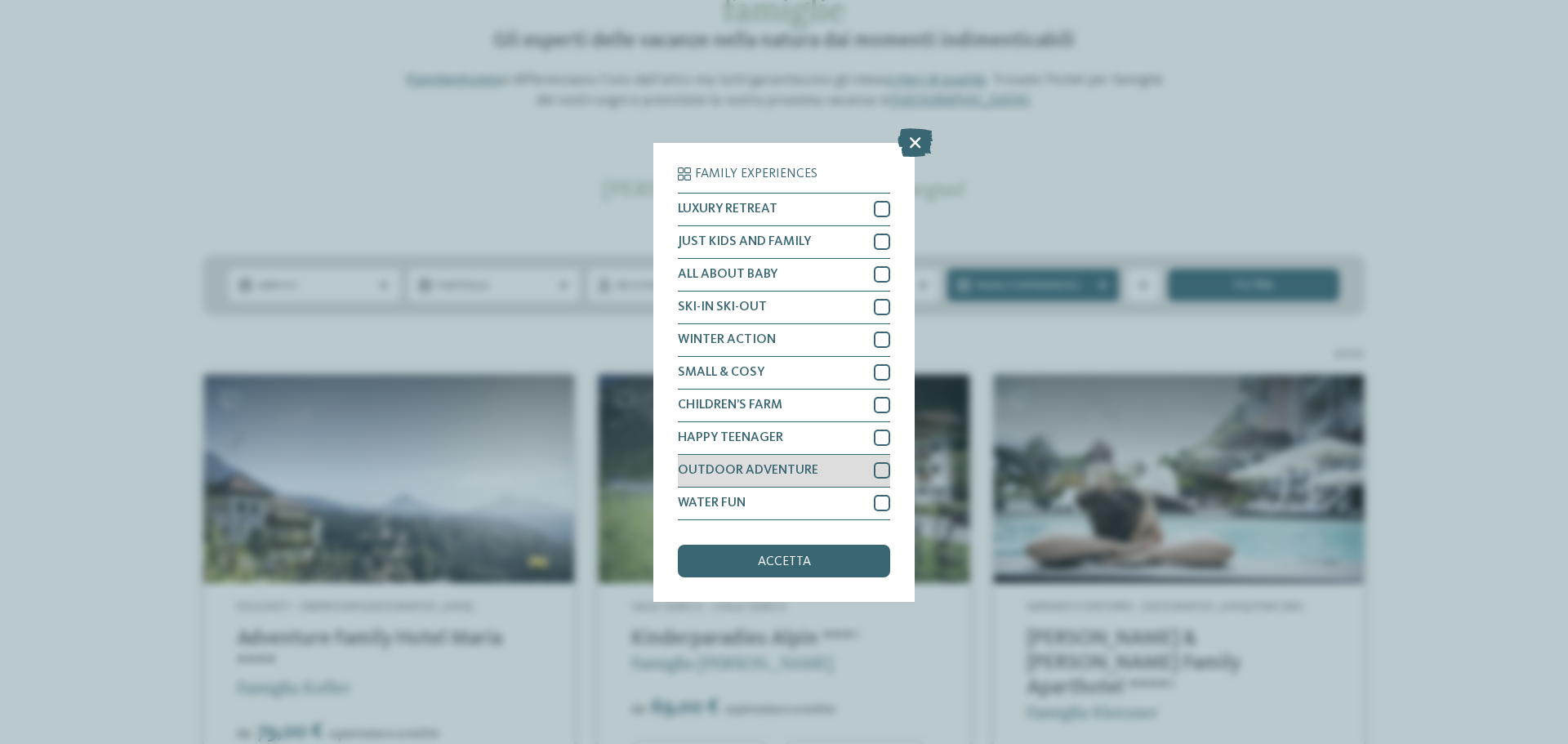
click at [884, 469] on div at bounding box center [882, 471] width 16 height 16
click at [794, 559] on span "accetta" at bounding box center [784, 561] width 53 height 13
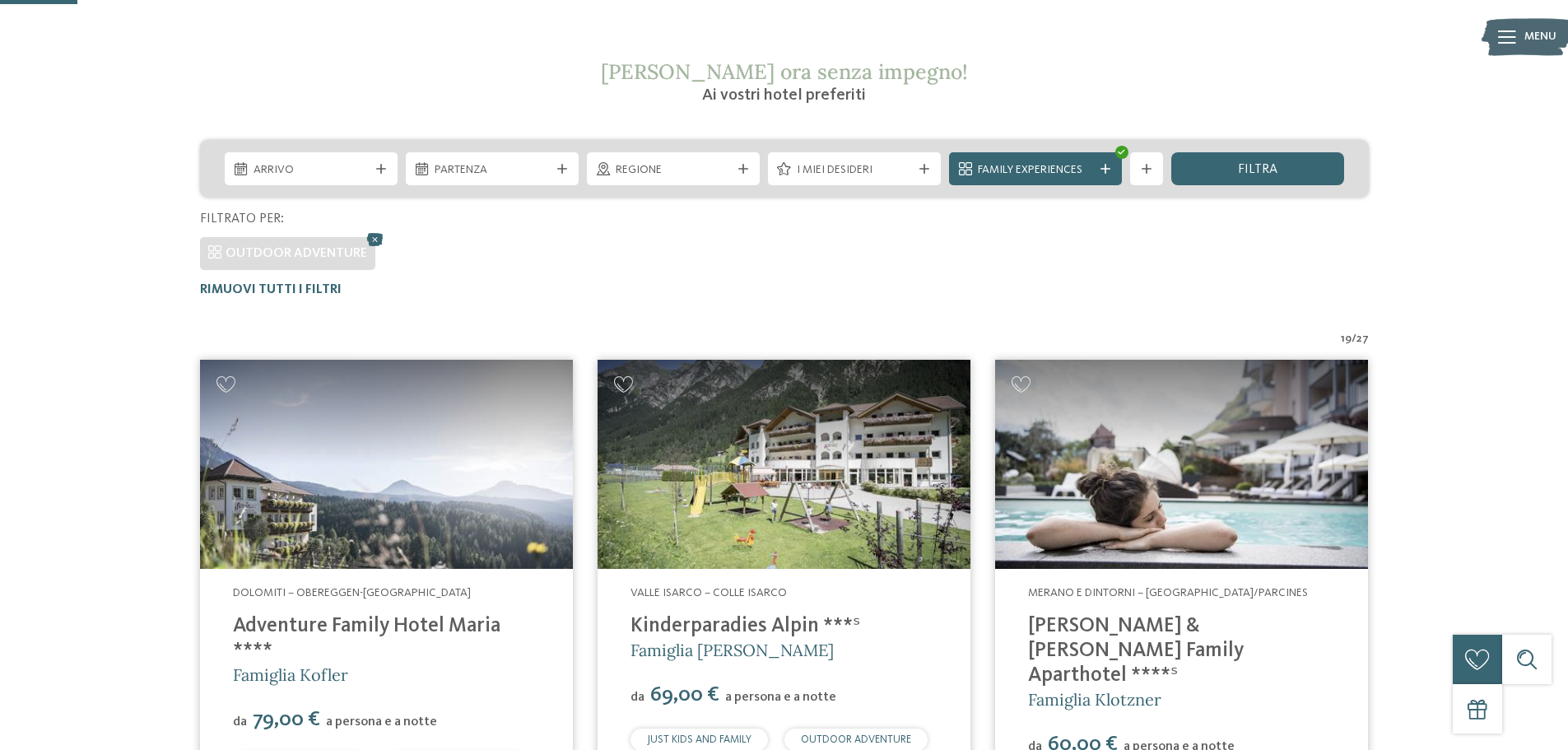
scroll to position [0, 0]
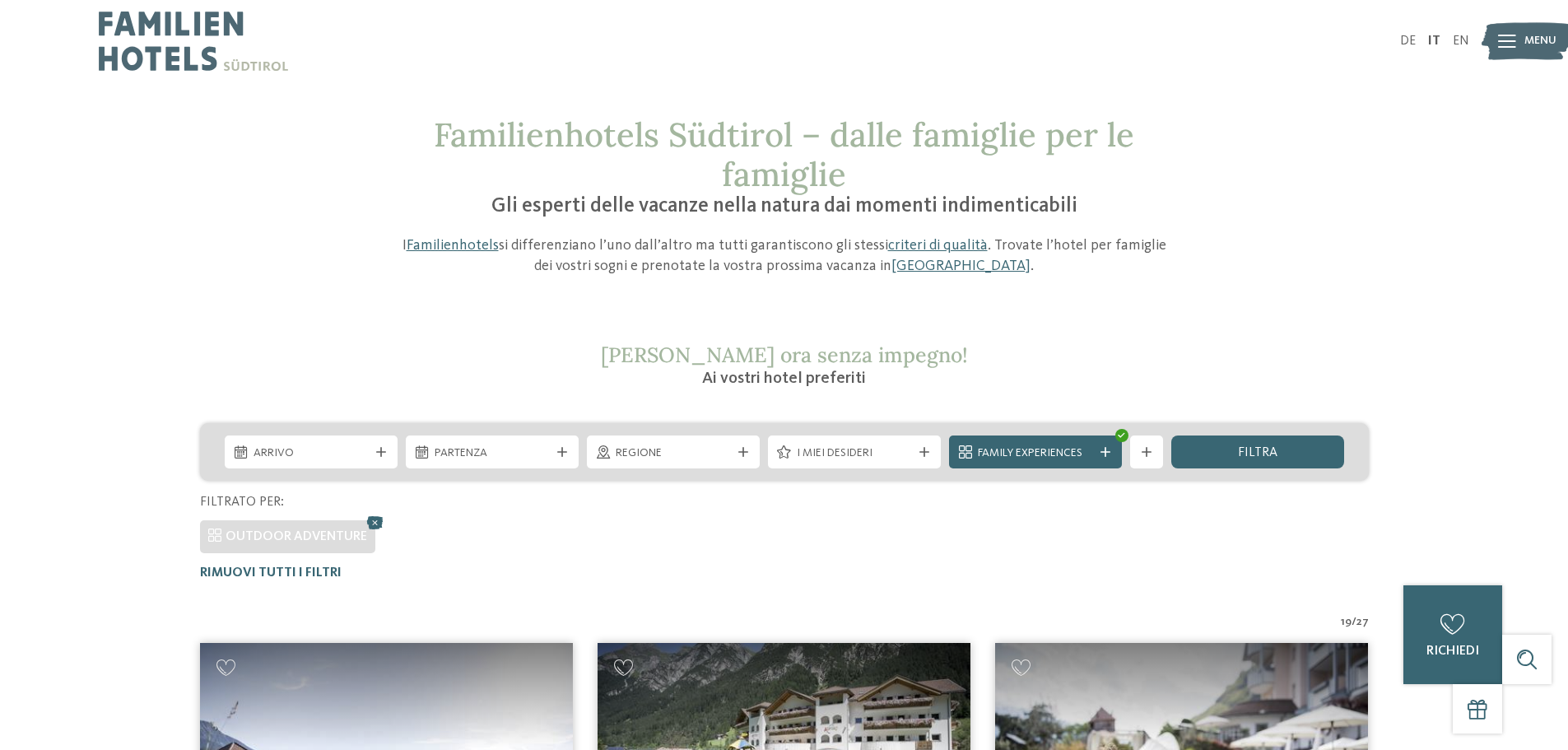
drag, startPoint x: 620, startPoint y: 205, endPoint x: 1080, endPoint y: 274, distance: 465.1
click at [1080, 274] on div "Familienhotels Südtirol – dalle famiglie per le famiglie Gli esperti delle vaca…" at bounding box center [784, 195] width 782 height 161
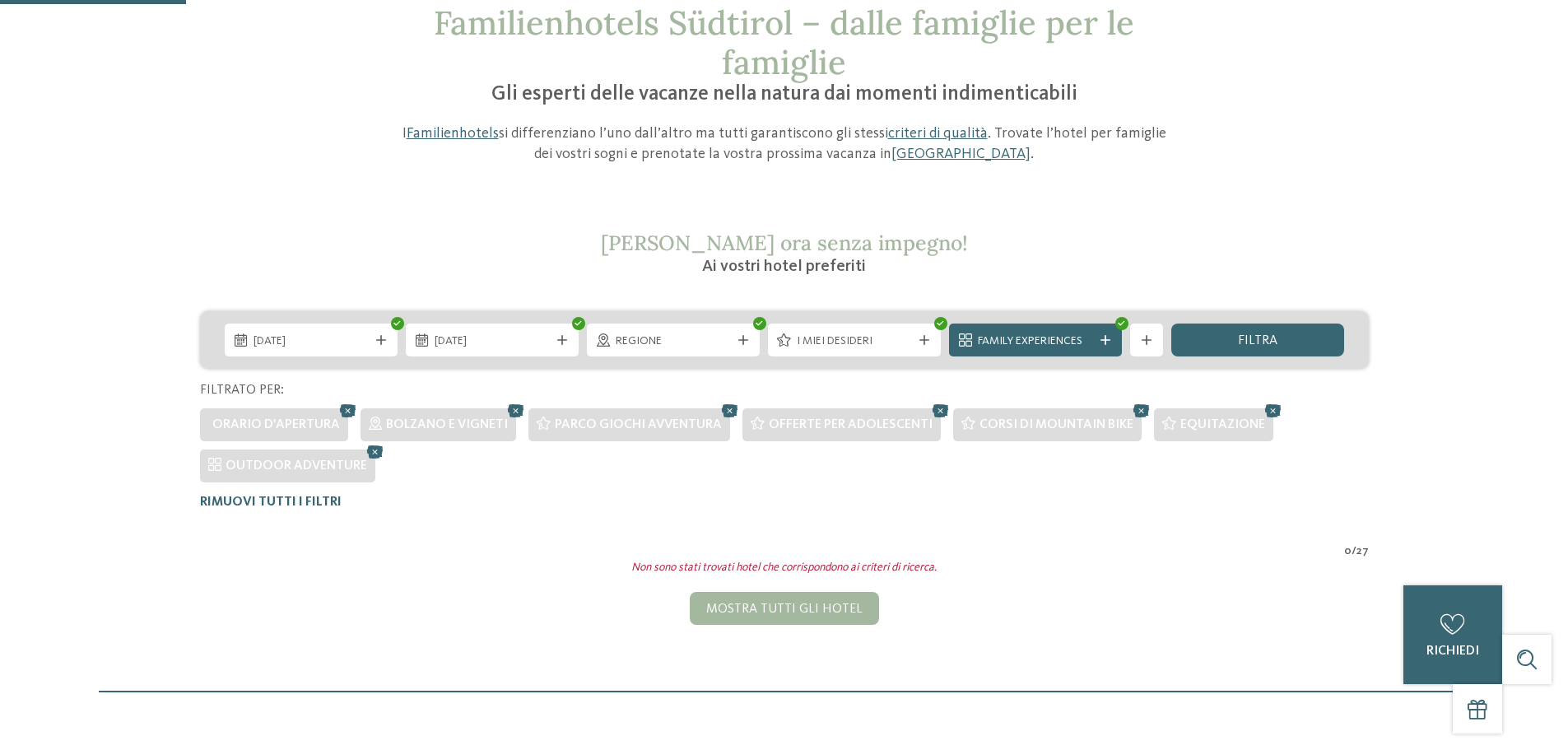
scroll to position [88, 0]
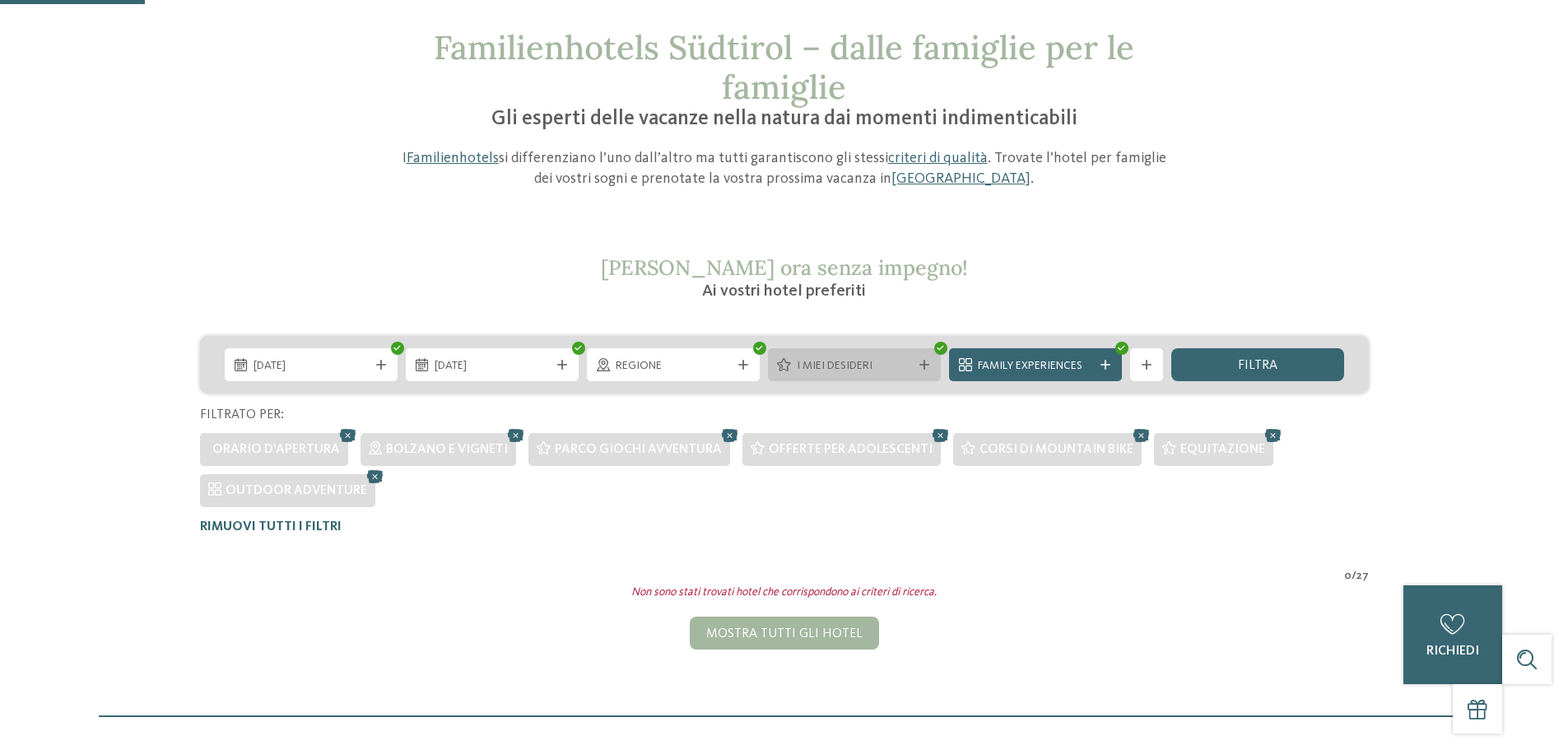
click at [883, 367] on span "I miei desideri" at bounding box center [854, 366] width 115 height 16
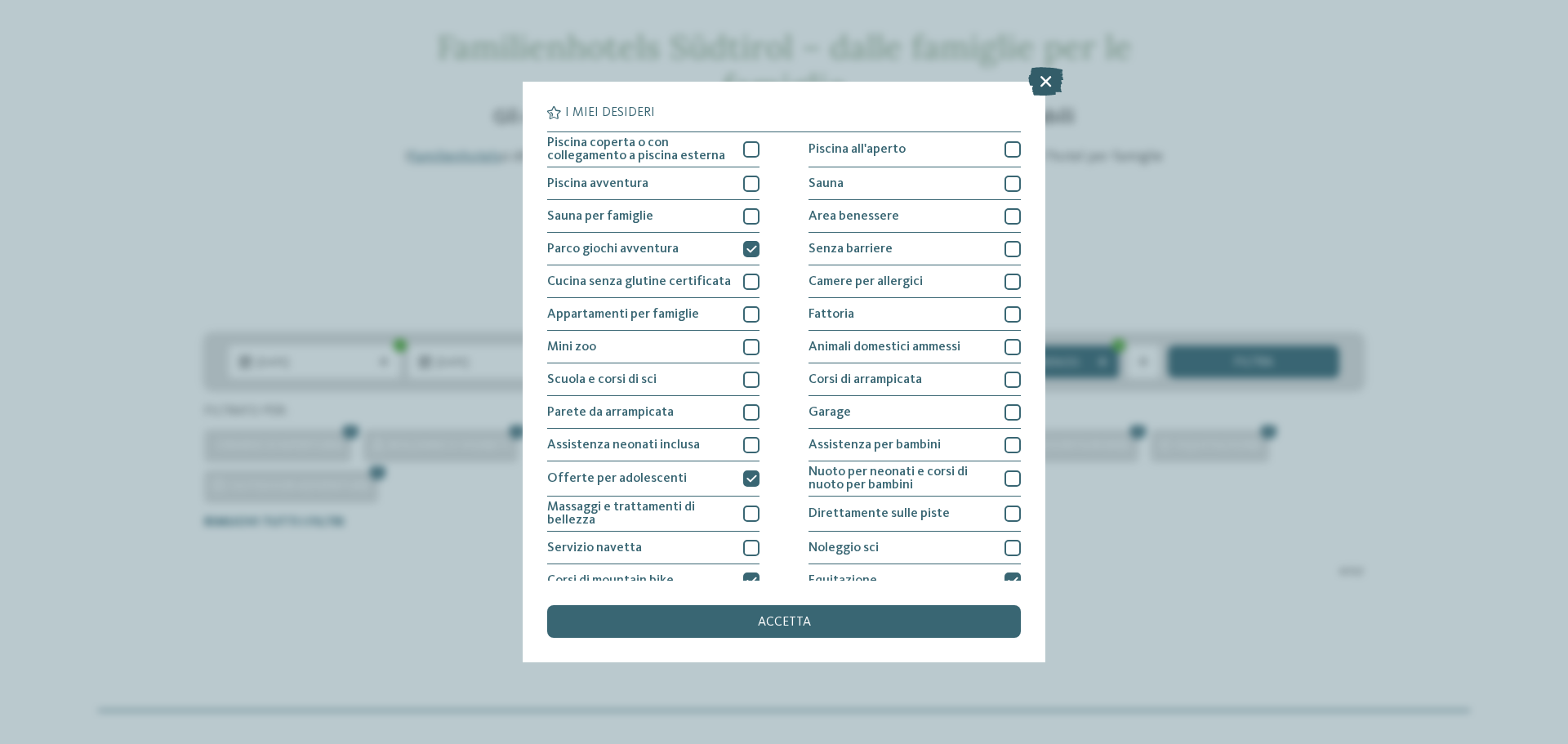
click at [1052, 81] on icon at bounding box center [1046, 81] width 35 height 29
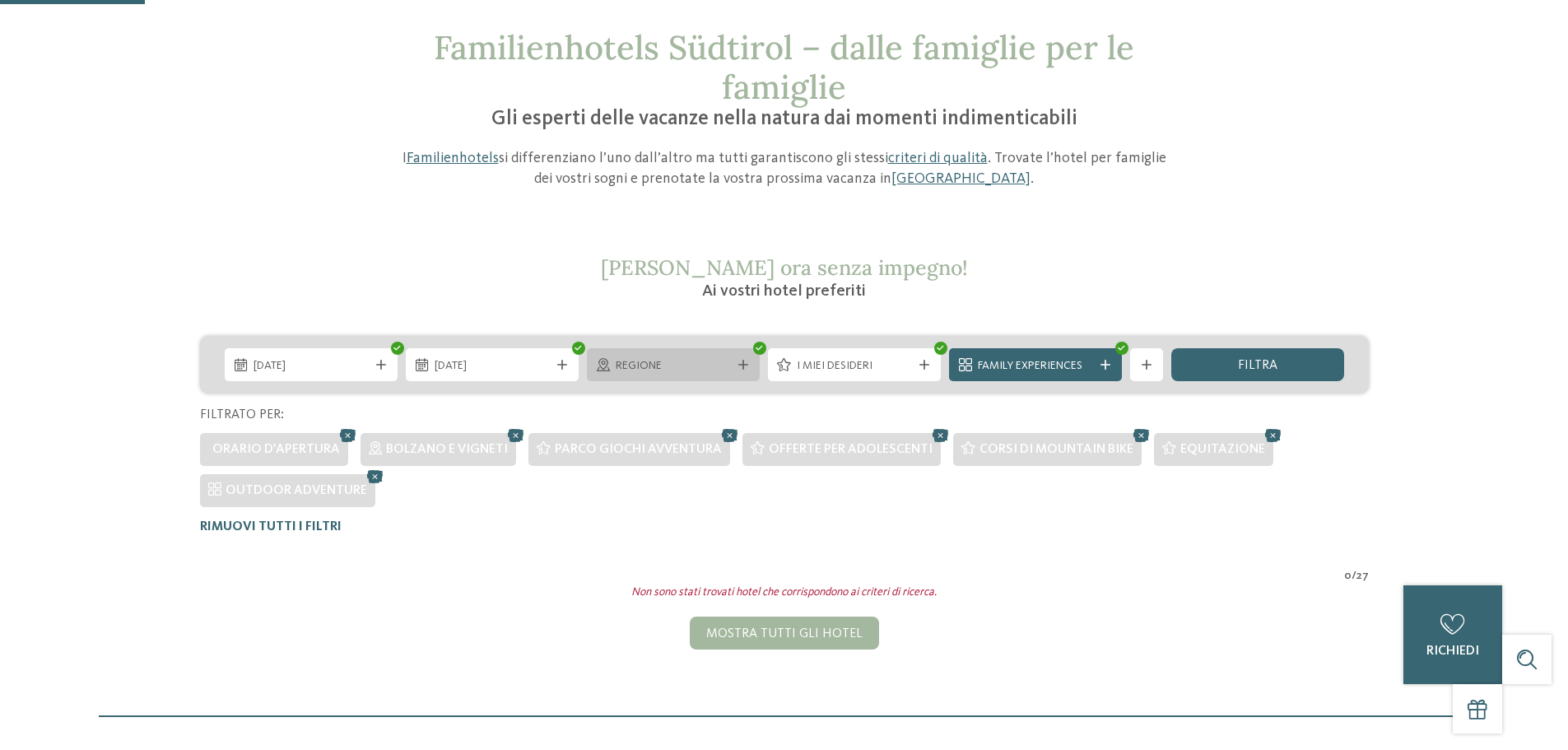
click at [664, 368] on span "Regione" at bounding box center [674, 366] width 115 height 16
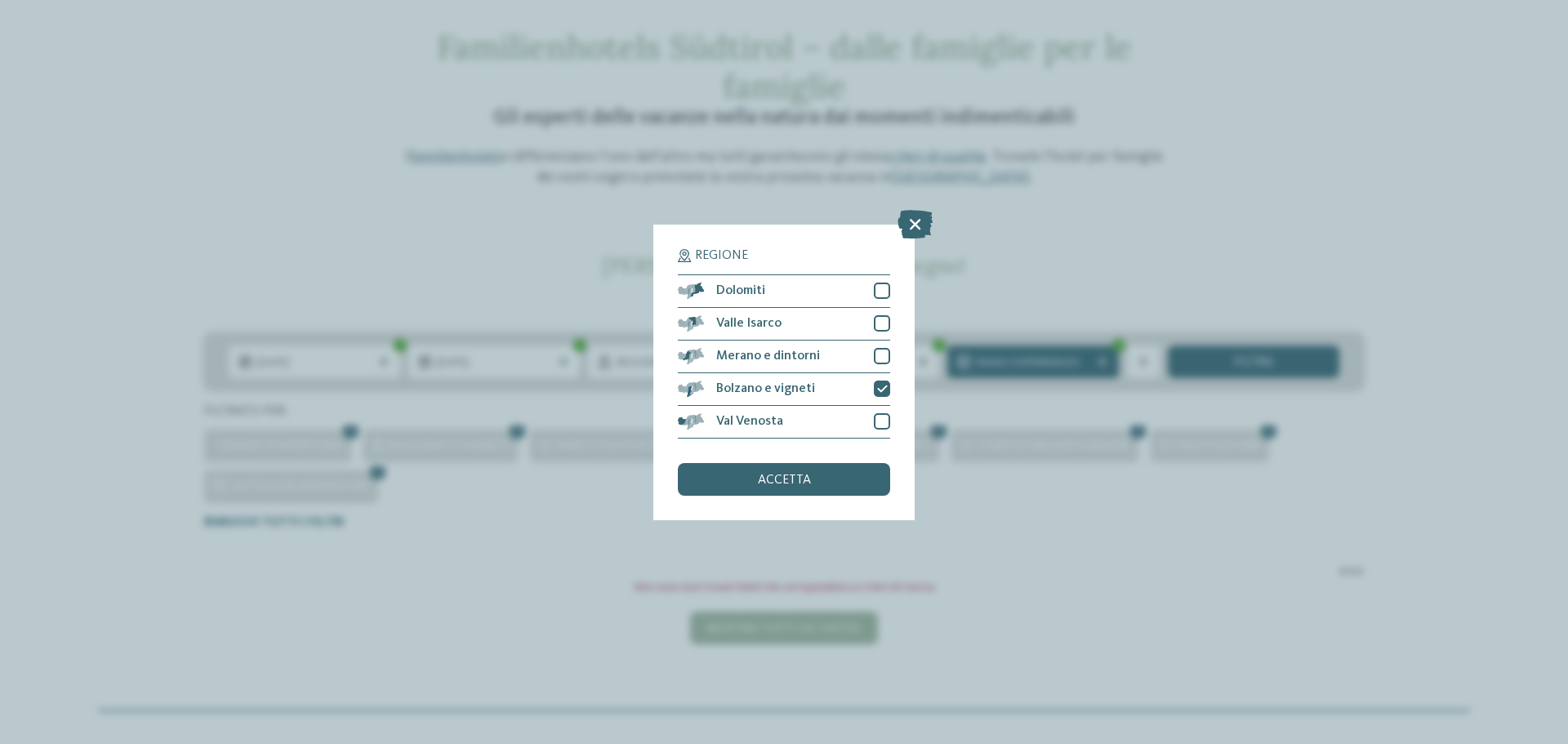
click at [1091, 266] on div "Regione Dolomiti" at bounding box center [784, 372] width 1568 height 744
